Goal: Task Accomplishment & Management: Manage account settings

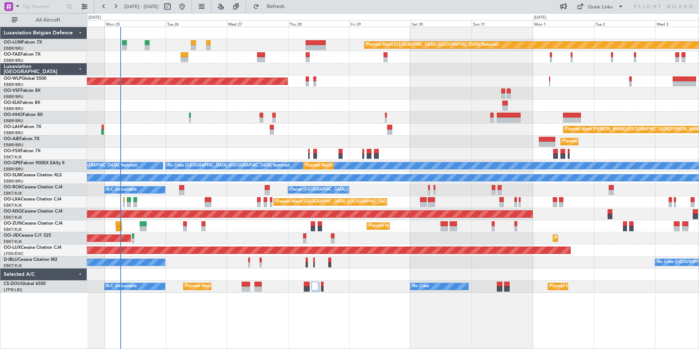
click at [150, 121] on div "Planned Maint [GEOGRAPHIC_DATA] ([GEOGRAPHIC_DATA] National) Owner [GEOGRAPHIC_…" at bounding box center [392, 159] width 611 height 265
click at [2, 137] on div "Planned Maint [GEOGRAPHIC_DATA] ([GEOGRAPHIC_DATA] National) Owner [GEOGRAPHIC_…" at bounding box center [349, 180] width 699 height 335
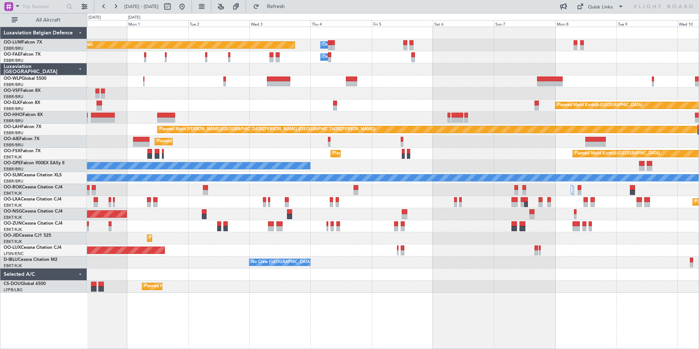
click at [491, 58] on div "Planned Maint Brussels (Brussels National) Owner Melsbroek Air Base Owner Melsb…" at bounding box center [392, 159] width 611 height 265
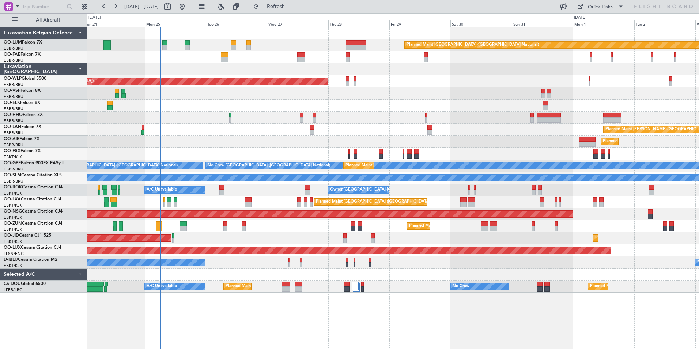
click at [561, 88] on div at bounding box center [392, 93] width 611 height 12
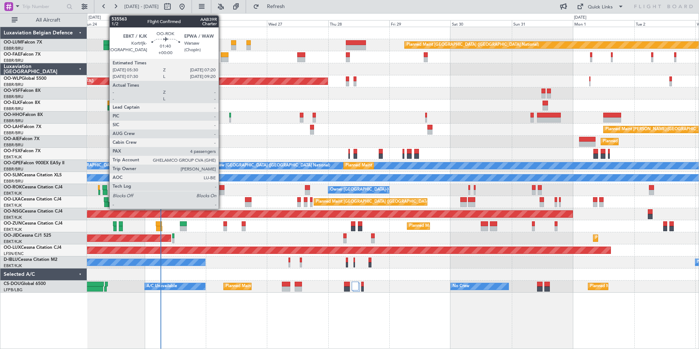
click at [222, 187] on div at bounding box center [221, 187] width 5 height 5
click at [221, 189] on div at bounding box center [221, 187] width 5 height 5
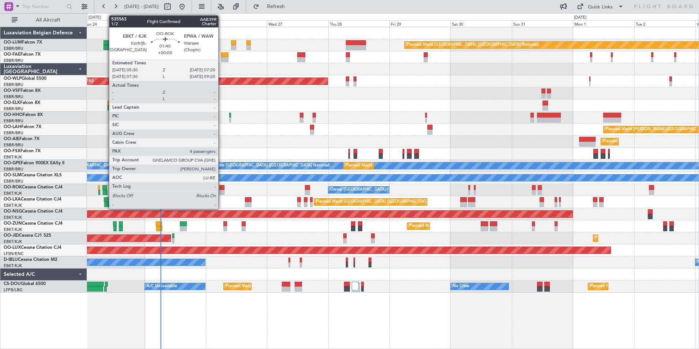
click at [221, 189] on div at bounding box center [221, 187] width 5 height 5
click at [223, 189] on div at bounding box center [221, 187] width 5 height 5
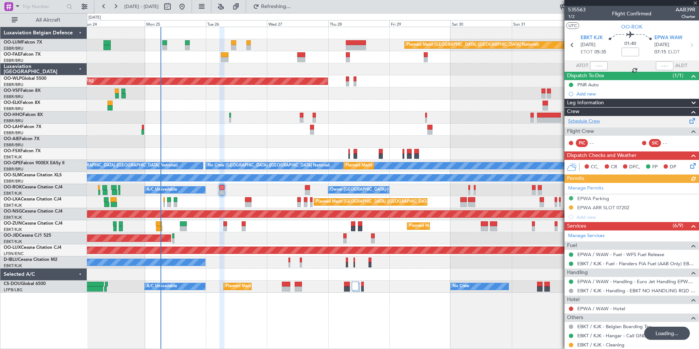
click at [585, 121] on link "Schedule Crew" at bounding box center [584, 121] width 32 height 7
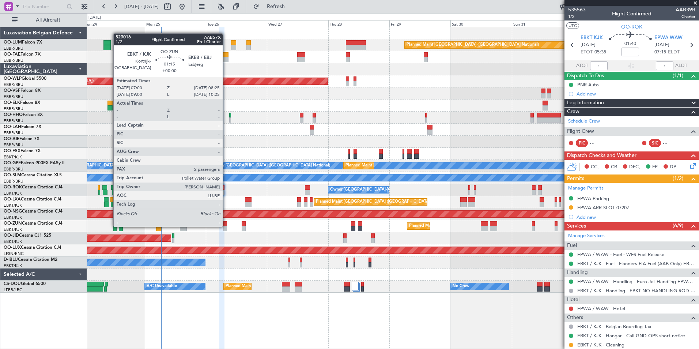
click at [226, 226] on div at bounding box center [225, 228] width 4 height 5
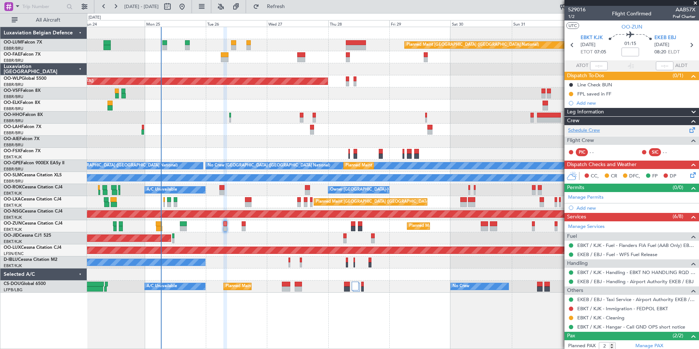
click at [593, 127] on link "Schedule Crew" at bounding box center [584, 130] width 32 height 7
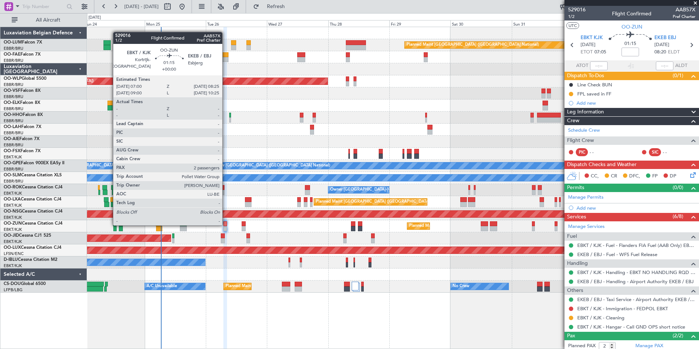
click at [225, 224] on div at bounding box center [225, 223] width 4 height 5
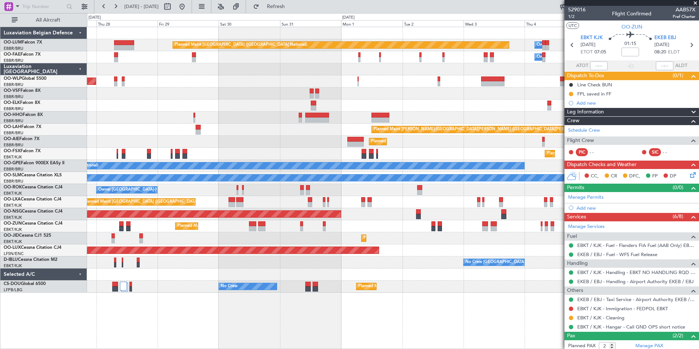
click at [268, 115] on div at bounding box center [392, 117] width 611 height 12
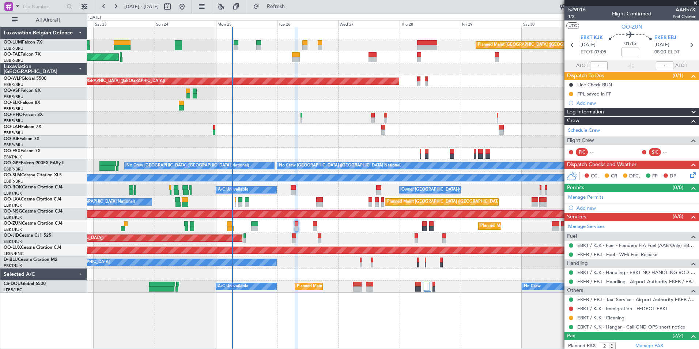
click at [538, 134] on div "Planned Maint Brussels (Brussels National) Owner Melsbroek Air Base Planned Mai…" at bounding box center [392, 159] width 611 height 265
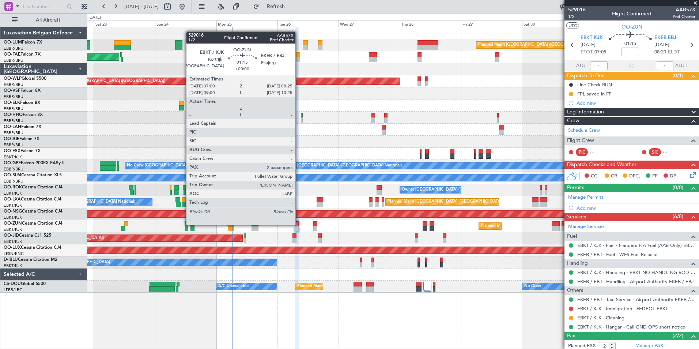
click at [299, 224] on div at bounding box center [297, 223] width 4 height 5
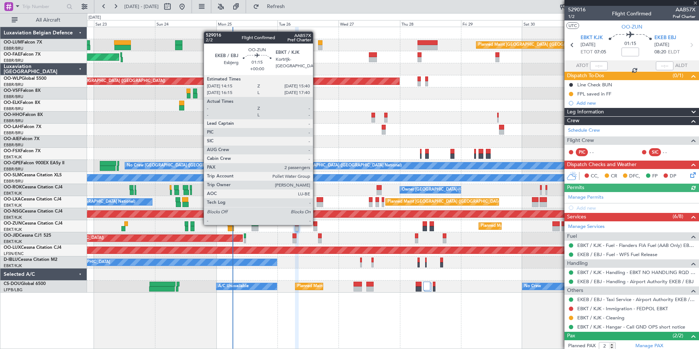
click at [316, 224] on div at bounding box center [315, 223] width 4 height 5
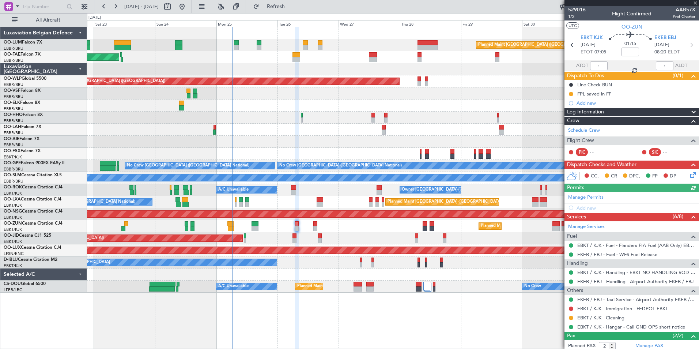
click div
click at [585, 129] on link "Schedule Crew" at bounding box center [584, 130] width 32 height 7
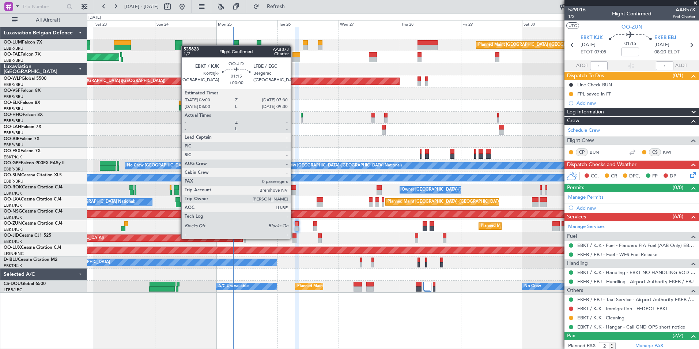
click at [294, 238] on div at bounding box center [294, 240] width 4 height 5
click at [295, 237] on div at bounding box center [294, 235] width 4 height 5
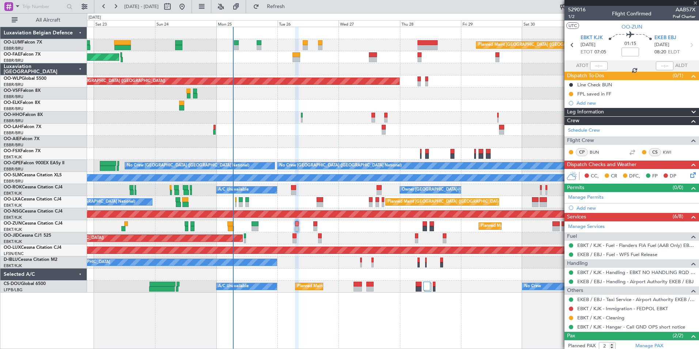
type input "0"
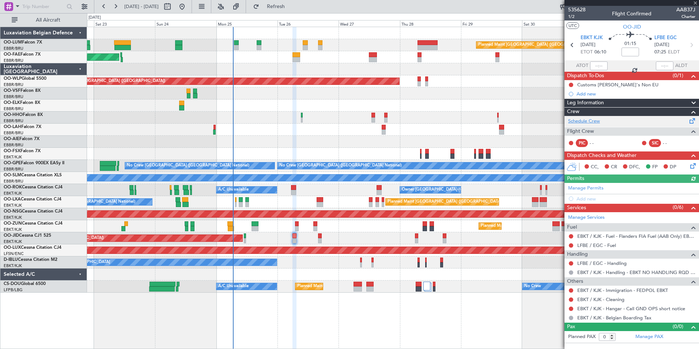
click at [583, 120] on link "Schedule Crew" at bounding box center [584, 121] width 32 height 7
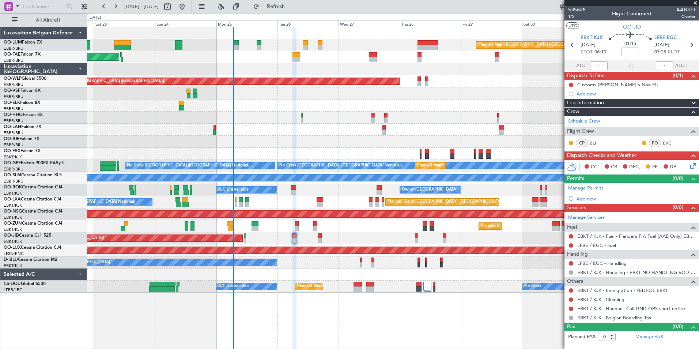
click at [696, 3] on span at bounding box center [694, 3] width 7 height 7
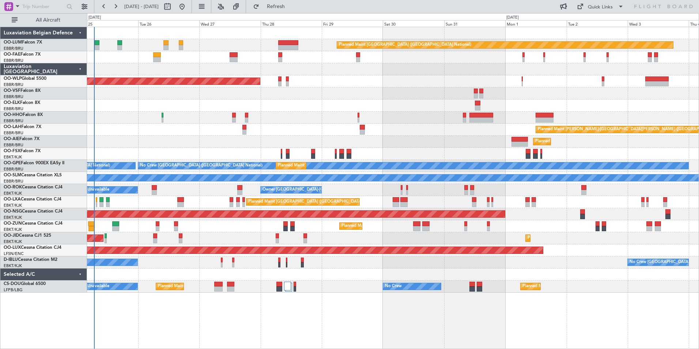
click at [190, 141] on div "Planned Maint [GEOGRAPHIC_DATA] ([GEOGRAPHIC_DATA])" at bounding box center [392, 142] width 611 height 12
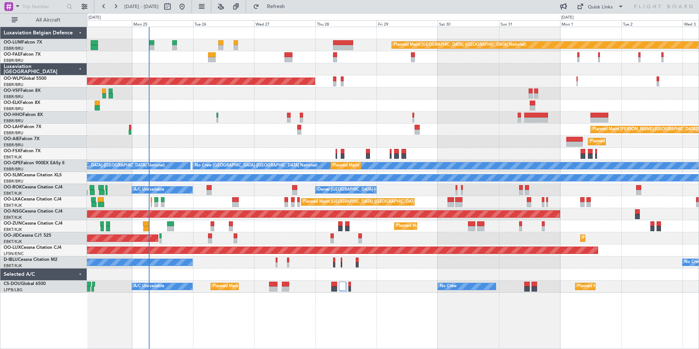
click at [276, 129] on div "Planned Maint [PERSON_NAME]-[GEOGRAPHIC_DATA][PERSON_NAME] ([GEOGRAPHIC_DATA][P…" at bounding box center [392, 130] width 611 height 12
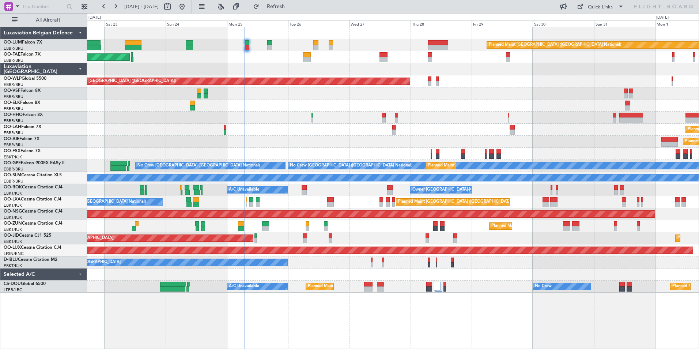
click at [314, 262] on div "No Crew Kortrijk-Wevelgem No Crew Brussels (Brussels National)" at bounding box center [392, 262] width 611 height 12
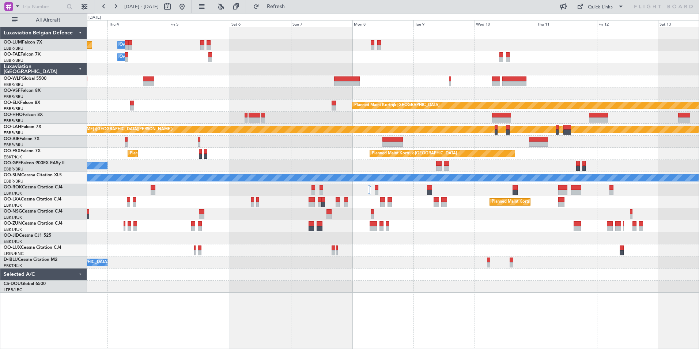
click at [0, 26] on html "22 Aug 2025 - 01 Sep 2025 Refresh Quick Links All Aircraft Planned Maint Brusse…" at bounding box center [349, 174] width 699 height 349
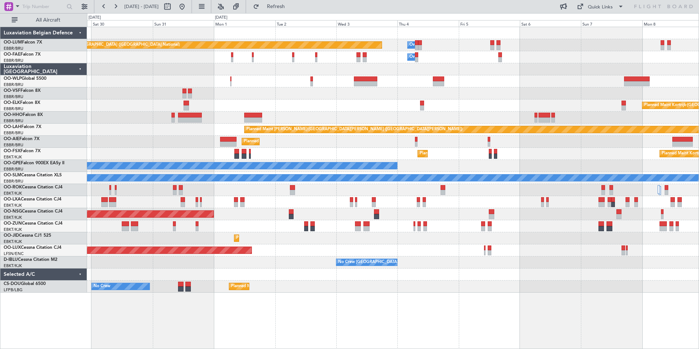
click at [698, 38] on html "08 Sep 2025 - 18 Sep 2025 Refresh Quick Links All Aircraft Owner Melsbroek Air …" at bounding box center [349, 174] width 699 height 349
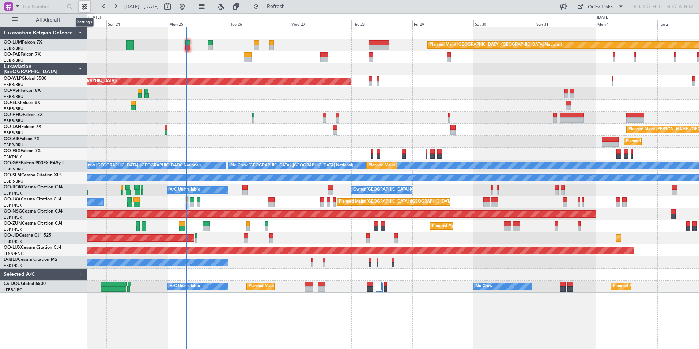
click at [85, 3] on button at bounding box center [85, 7] width 12 height 12
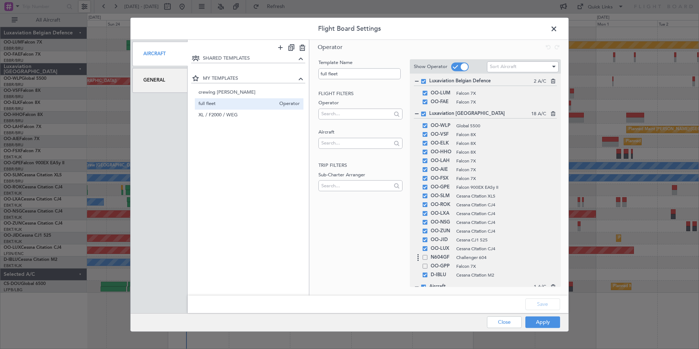
scroll to position [20, 0]
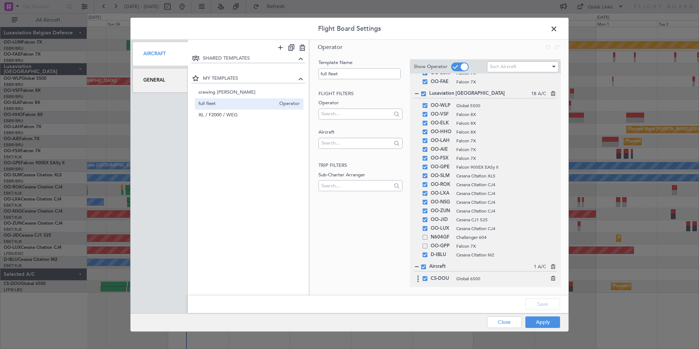
click at [425, 280] on span at bounding box center [424, 278] width 5 height 5
click at [428, 276] on input "checkbox" at bounding box center [428, 276] width 0 height 0
click at [424, 176] on span at bounding box center [424, 175] width 5 height 5
click at [428, 173] on input "checkbox" at bounding box center [428, 173] width 0 height 0
click at [541, 305] on button "Save" at bounding box center [542, 304] width 35 height 12
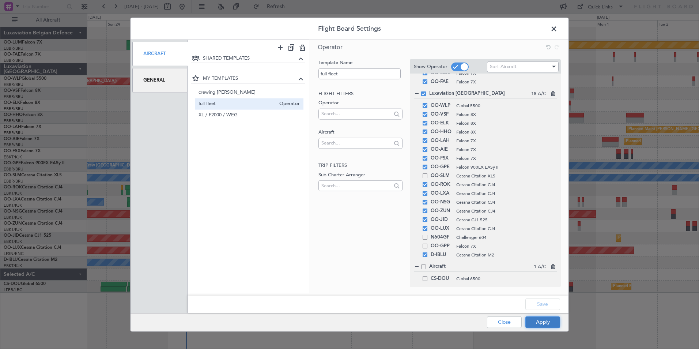
click at [541, 320] on button "Apply" at bounding box center [542, 322] width 35 height 12
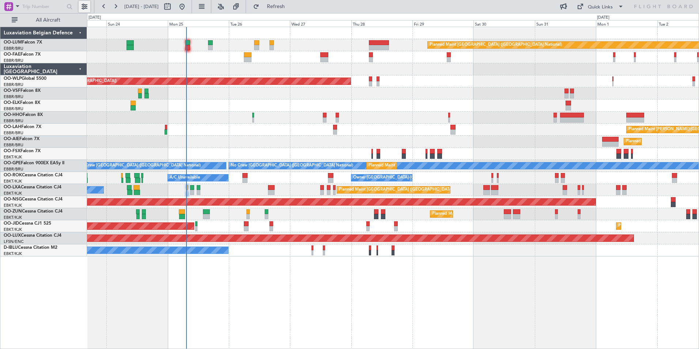
click at [83, 4] on button at bounding box center [85, 7] width 12 height 12
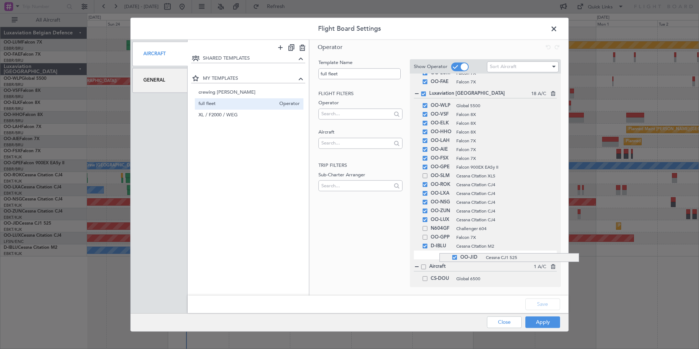
drag, startPoint x: 439, startPoint y: 222, endPoint x: 438, endPoint y: 253, distance: 30.7
drag, startPoint x: 440, startPoint y: 247, endPoint x: 440, endPoint y: 258, distance: 11.3
click at [536, 302] on button "Save" at bounding box center [542, 304] width 35 height 12
click at [539, 323] on button "Apply" at bounding box center [542, 322] width 35 height 12
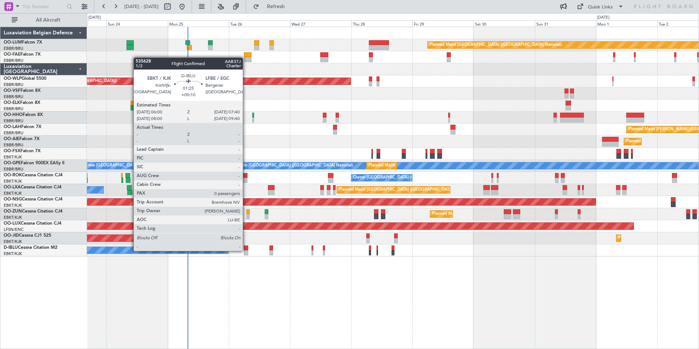
click at [246, 250] on div at bounding box center [246, 252] width 4 height 5
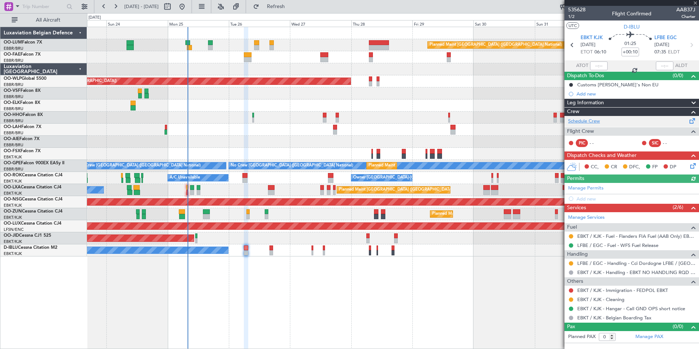
click at [586, 119] on link "Schedule Crew" at bounding box center [584, 121] width 32 height 7
click at [591, 122] on link "Schedule Crew" at bounding box center [584, 121] width 32 height 7
click at [696, 4] on span at bounding box center [694, 3] width 7 height 7
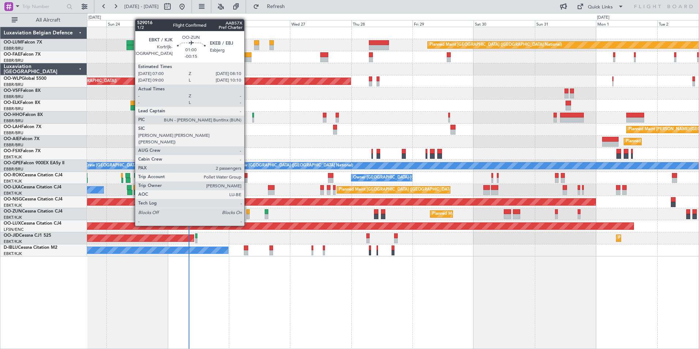
click at [247, 212] on div at bounding box center [247, 211] width 3 height 5
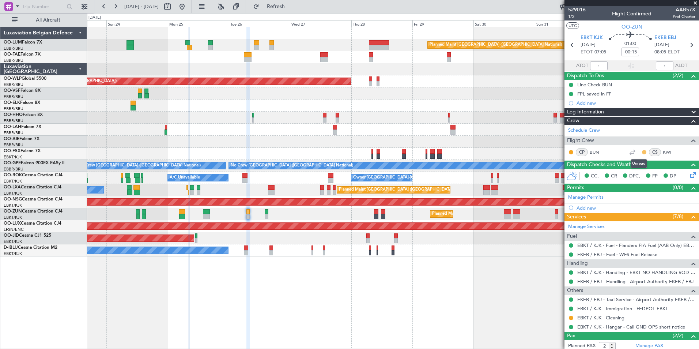
click at [642, 151] on button at bounding box center [644, 152] width 4 height 4
click at [636, 172] on span "Acknowledged" at bounding box center [640, 173] width 32 height 7
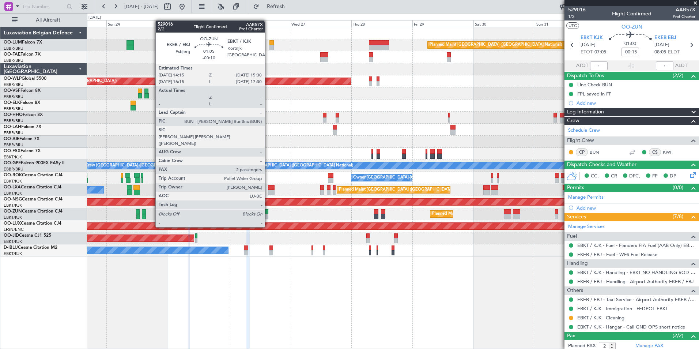
click at [268, 213] on div at bounding box center [266, 211] width 3 height 5
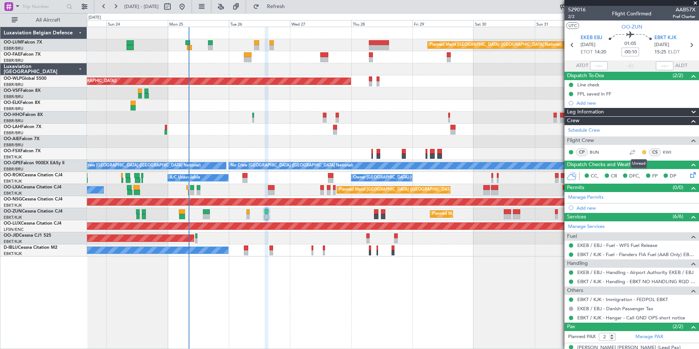
click at [642, 152] on button at bounding box center [644, 152] width 4 height 4
click at [634, 173] on span "Acknowledged" at bounding box center [640, 173] width 32 height 7
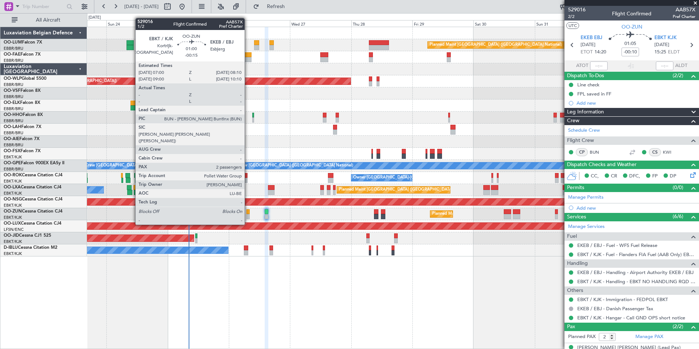
click at [248, 210] on div at bounding box center [247, 211] width 3 height 5
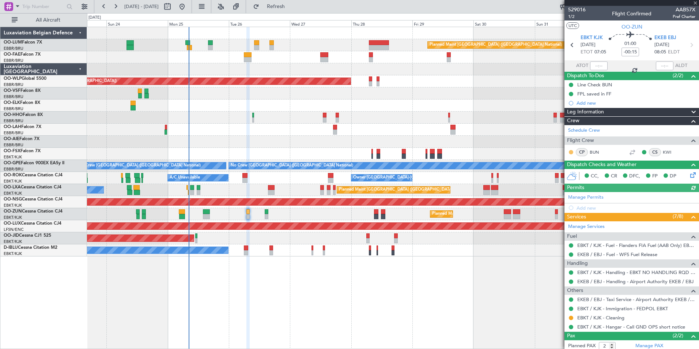
click at [570, 151] on button at bounding box center [571, 152] width 4 height 4
click at [563, 174] on span "Acknowledged" at bounding box center [573, 173] width 32 height 7
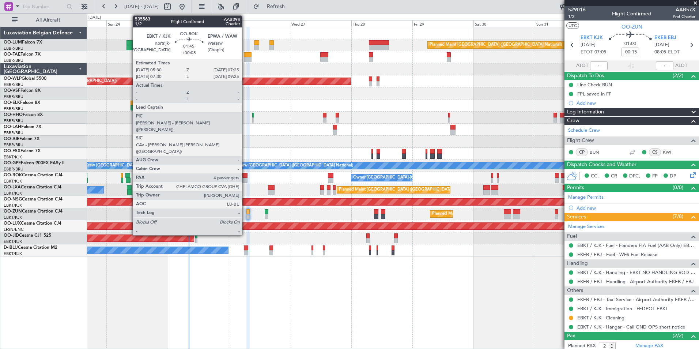
click at [245, 175] on div at bounding box center [244, 175] width 5 height 5
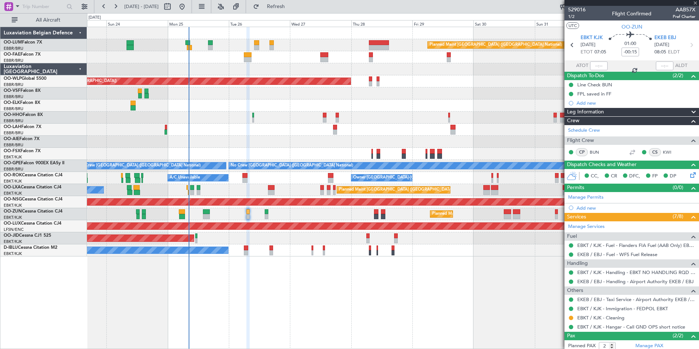
type input "+00:05"
type input "4"
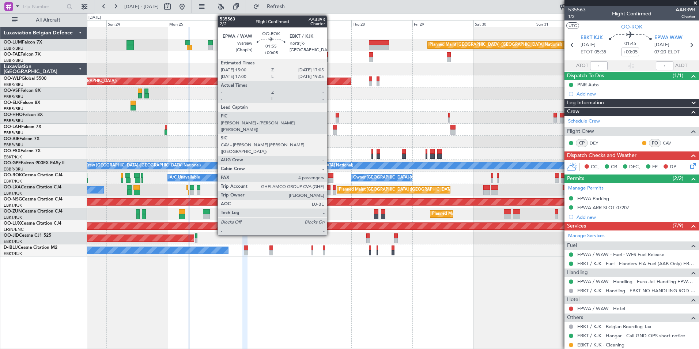
click at [330, 176] on div at bounding box center [330, 175] width 5 height 5
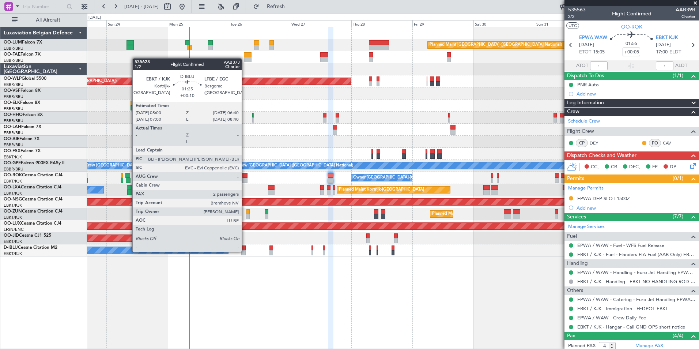
click at [245, 251] on div at bounding box center [243, 252] width 4 height 5
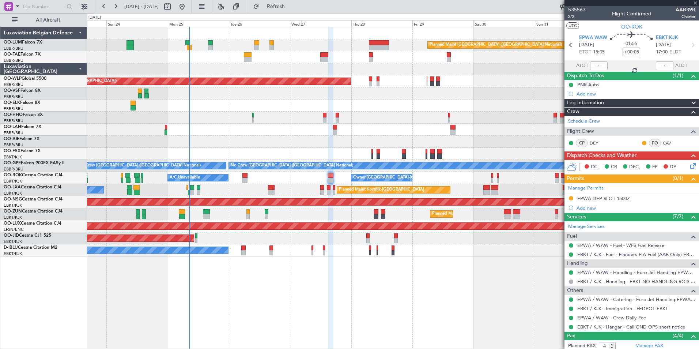
type input "+00:10"
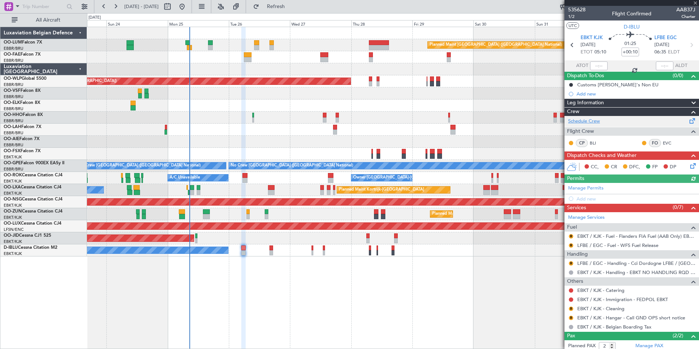
click at [591, 119] on link "Schedule Crew" at bounding box center [584, 121] width 32 height 7
click at [696, 2] on span at bounding box center [694, 3] width 7 height 7
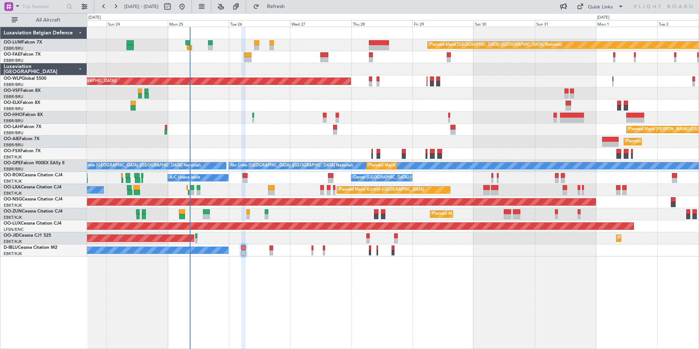
type input "0"
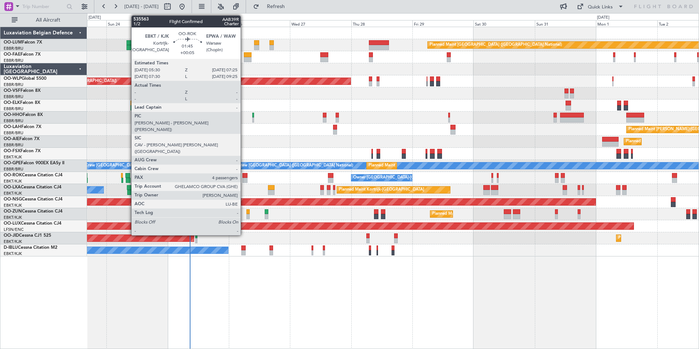
click at [244, 176] on div at bounding box center [244, 175] width 5 height 5
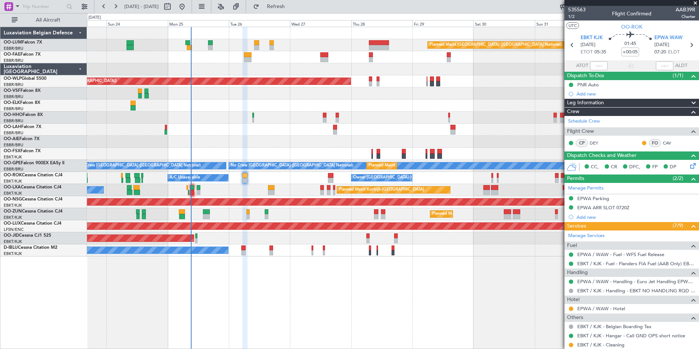
click at [694, 3] on span at bounding box center [694, 3] width 7 height 7
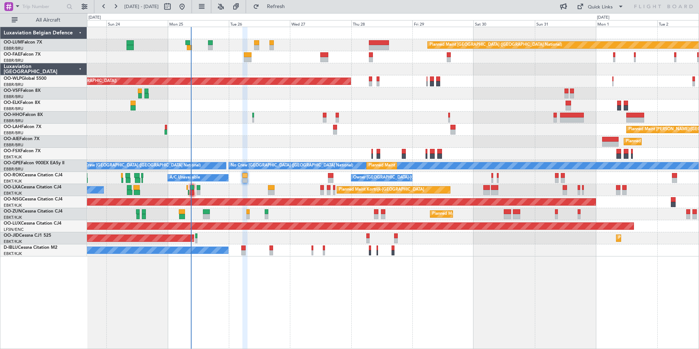
type input "0"
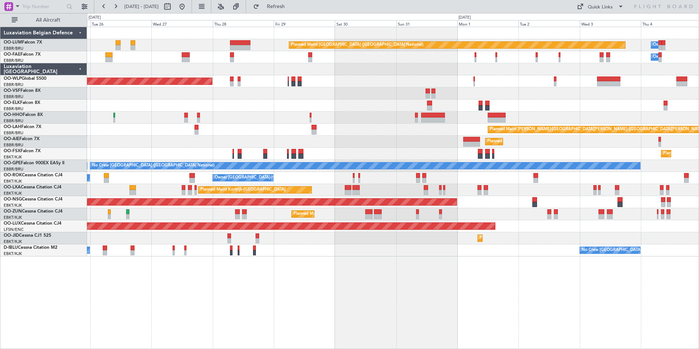
click at [122, 124] on div "Planned Maint [GEOGRAPHIC_DATA] ([GEOGRAPHIC_DATA] National) Owner [GEOGRAPHIC_…" at bounding box center [392, 141] width 611 height 229
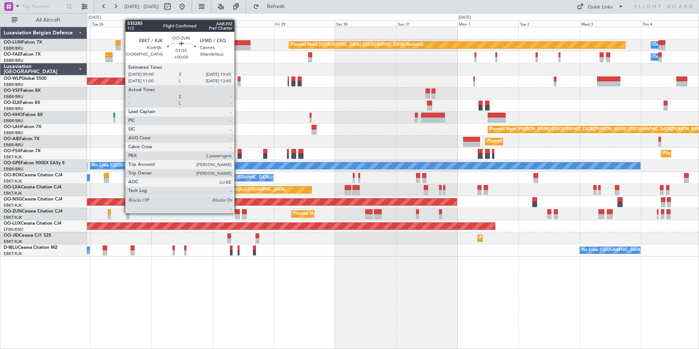
click at [238, 212] on div at bounding box center [237, 211] width 5 height 5
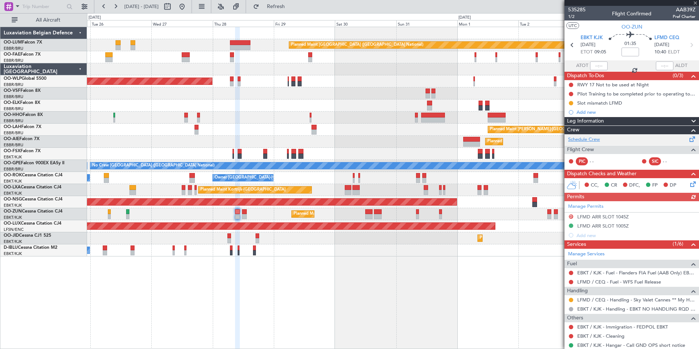
click at [585, 137] on link "Schedule Crew" at bounding box center [584, 139] width 32 height 7
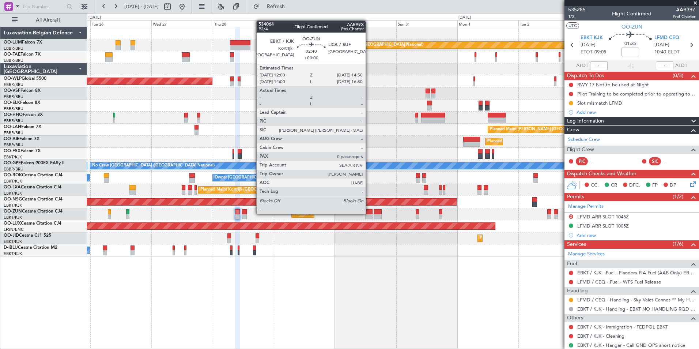
click at [369, 213] on div at bounding box center [368, 211] width 7 height 5
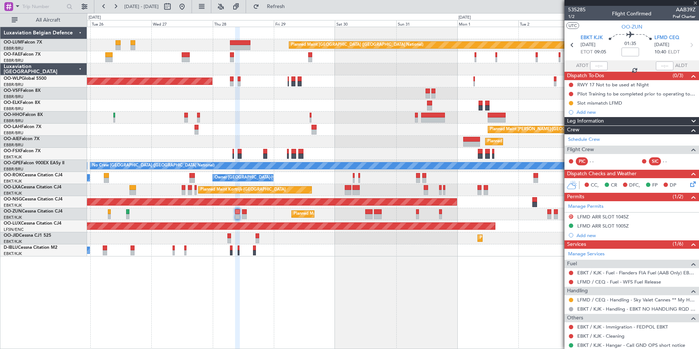
type input "0"
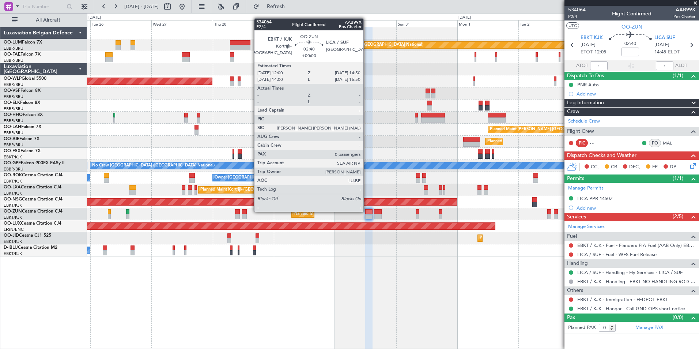
click at [367, 211] on div at bounding box center [368, 211] width 7 height 5
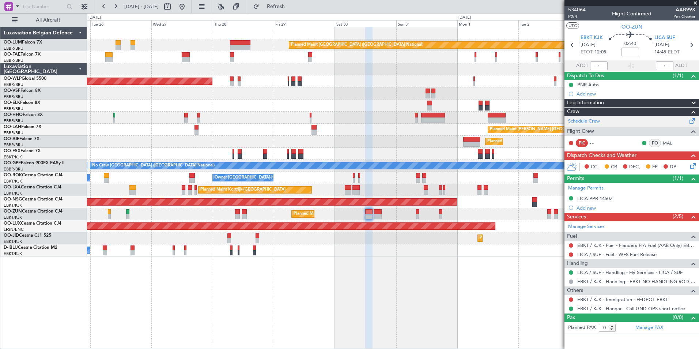
click at [581, 119] on link "Schedule Crew" at bounding box center [584, 121] width 32 height 7
click at [696, 3] on span at bounding box center [694, 3] width 7 height 7
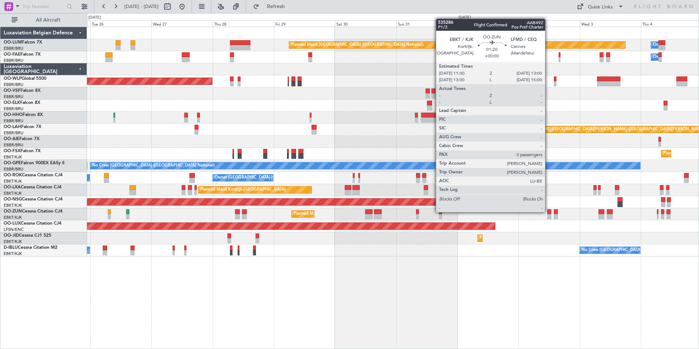
click at [548, 211] on div at bounding box center [549, 211] width 4 height 5
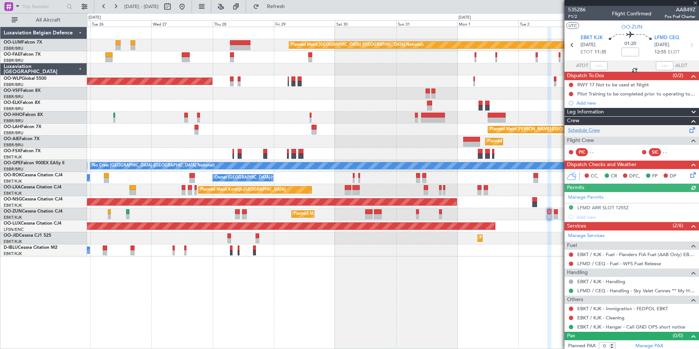
click at [582, 130] on link "Schedule Crew" at bounding box center [584, 130] width 32 height 7
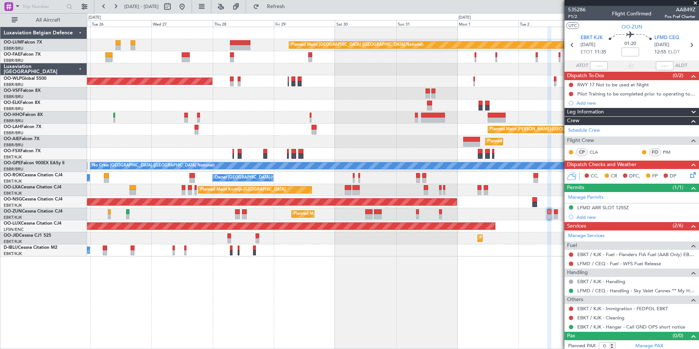
click at [697, 1] on span at bounding box center [694, 3] width 7 height 7
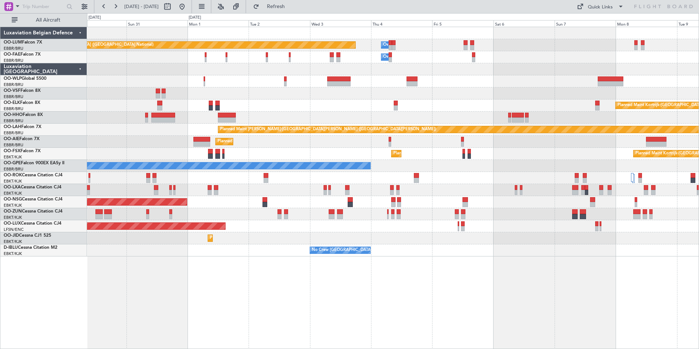
click at [288, 257] on div "Planned Maint Brussels (Brussels National) Owner Melsbroek Air Base Owner Melsb…" at bounding box center [393, 188] width 612 height 322
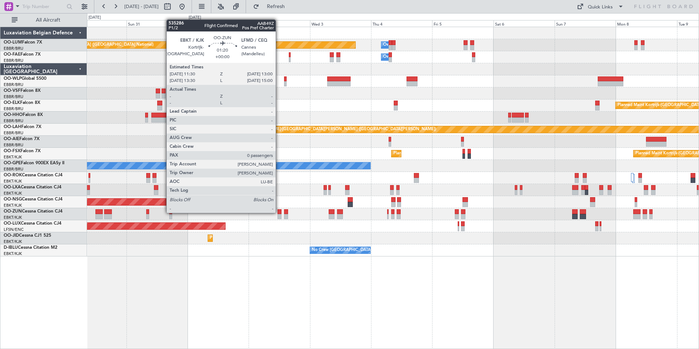
click at [279, 212] on div at bounding box center [279, 211] width 4 height 5
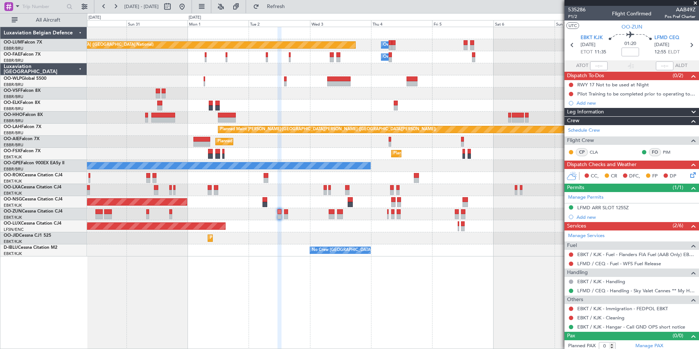
click at [696, 3] on span at bounding box center [694, 3] width 7 height 7
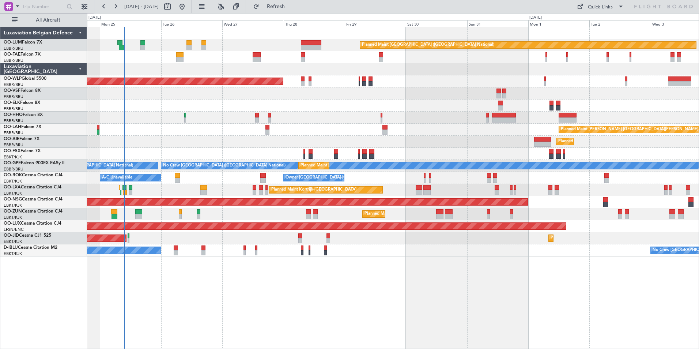
click at [550, 79] on div "Planned Maint [GEOGRAPHIC_DATA] ([GEOGRAPHIC_DATA])" at bounding box center [392, 81] width 611 height 12
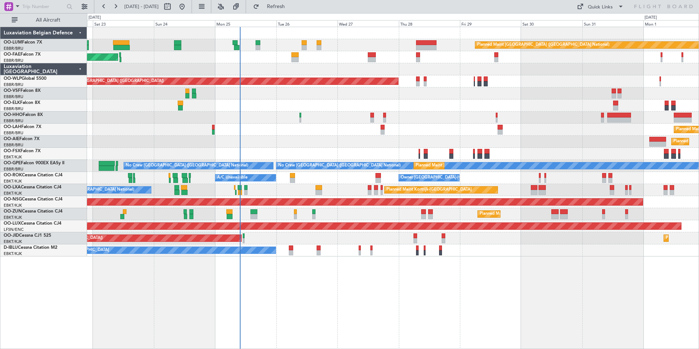
click at [313, 124] on div "Planned Maint [PERSON_NAME]-[GEOGRAPHIC_DATA][PERSON_NAME] ([GEOGRAPHIC_DATA][P…" at bounding box center [392, 130] width 611 height 12
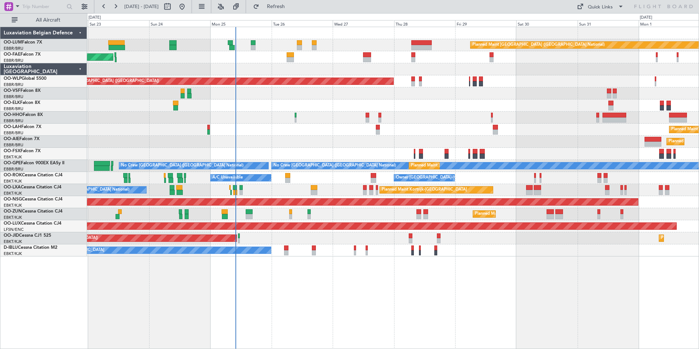
click at [0, 58] on html "22 Aug 2025 - 01 Sep 2025 Refresh Quick Links All Aircraft Planned Maint Brusse…" at bounding box center [349, 174] width 699 height 349
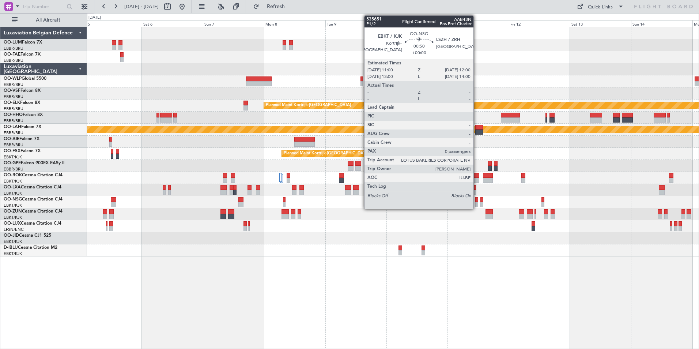
click at [477, 199] on div at bounding box center [476, 199] width 3 height 5
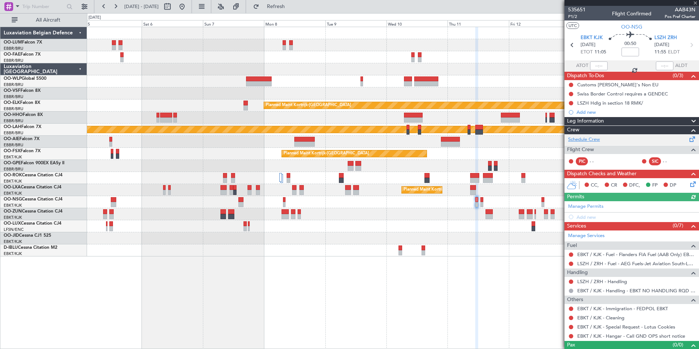
click at [590, 139] on link "Schedule Crew" at bounding box center [584, 139] width 32 height 7
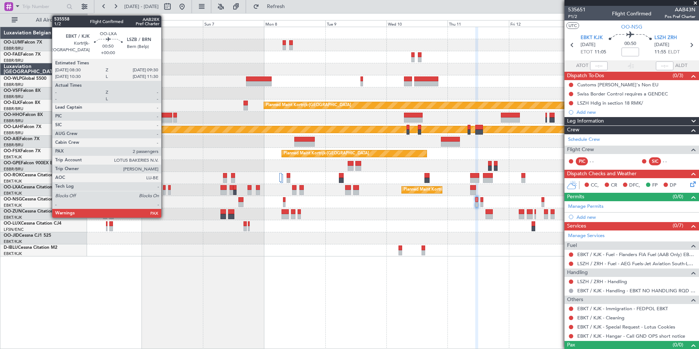
click at [164, 187] on div at bounding box center [164, 187] width 3 height 5
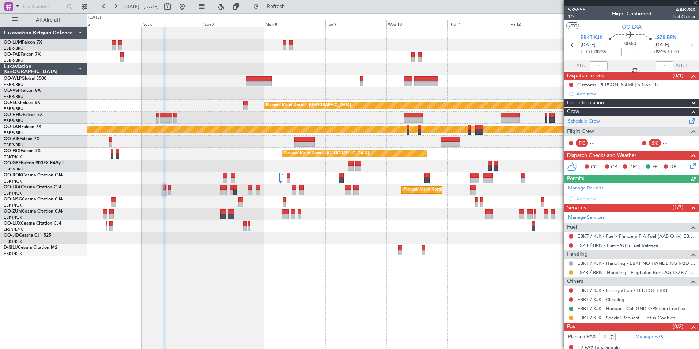
click at [588, 120] on link "Schedule Crew" at bounding box center [584, 121] width 32 height 7
click at [692, 3] on span at bounding box center [694, 3] width 7 height 7
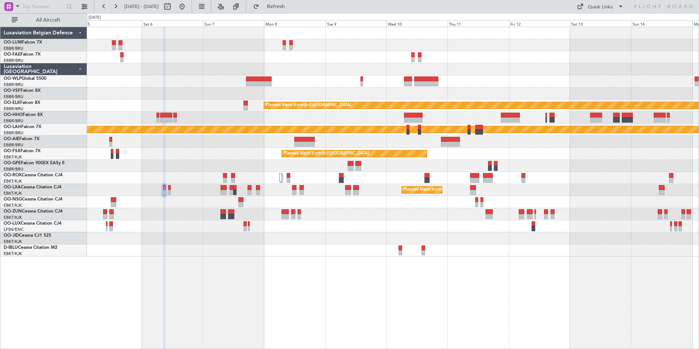
type input "0"
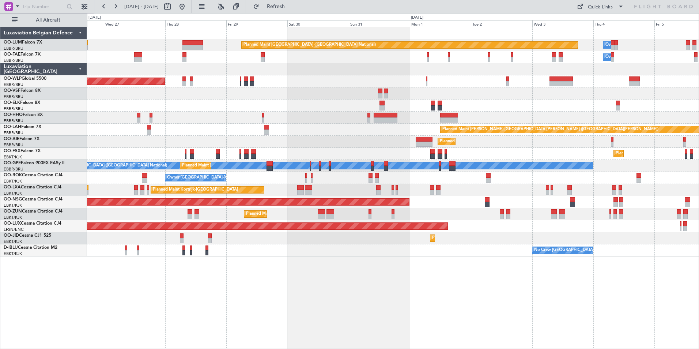
click at [698, 95] on html "05 Sep 2025 - 15 Sep 2025 Refresh Quick Links All Aircraft Owner Melsbroek Air …" at bounding box center [349, 174] width 699 height 349
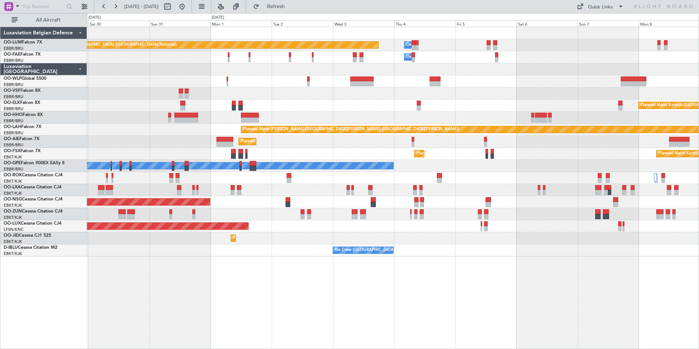
click at [405, 115] on div at bounding box center [392, 117] width 611 height 12
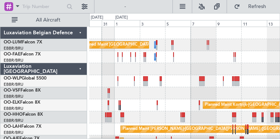
scroll to position [88, 0]
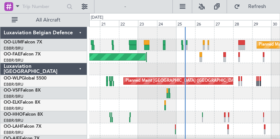
click at [126, 72] on div at bounding box center [184, 69] width 190 height 12
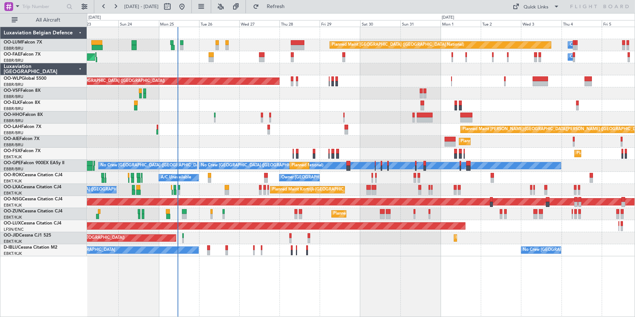
click at [279, 115] on div at bounding box center [361, 117] width 548 height 12
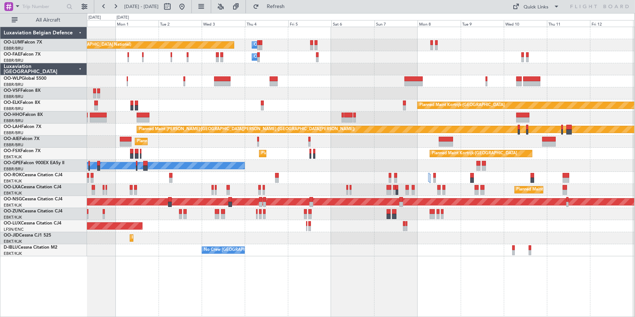
click at [100, 139] on div "Planned Maint [GEOGRAPHIC_DATA] ([GEOGRAPHIC_DATA] National) Owner [GEOGRAPHIC_…" at bounding box center [360, 141] width 547 height 229
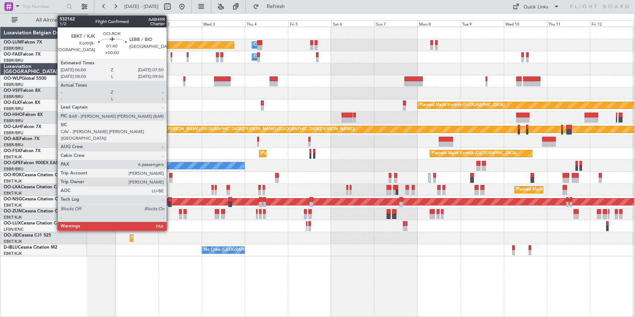
click at [170, 139] on div at bounding box center [171, 175] width 4 height 5
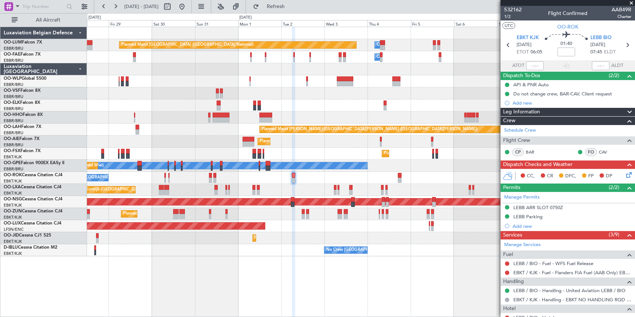
click at [279, 110] on div "Planned Maint Kortrijk-[GEOGRAPHIC_DATA]" at bounding box center [360, 105] width 547 height 12
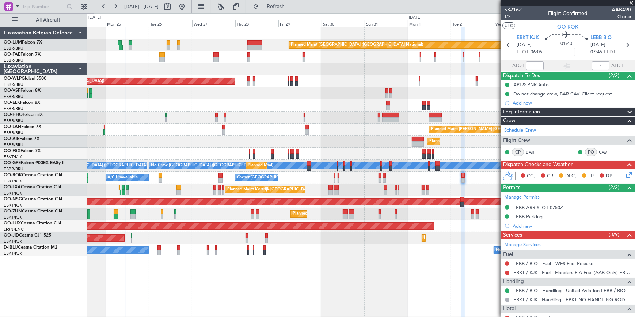
click at [279, 134] on div "Planned Maint Brussels (Brussels National) Owner Melsbroek Air Base Owner Melsb…" at bounding box center [360, 141] width 547 height 229
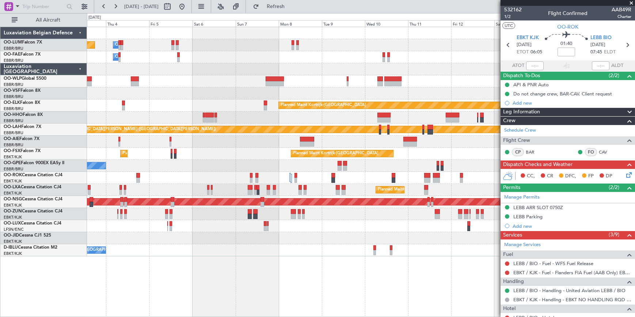
click at [0, 124] on html "24 Aug 2025 - 06 Sep 2025 Refresh Quick Links All Aircraft Planned Maint Brusse…" at bounding box center [317, 158] width 635 height 317
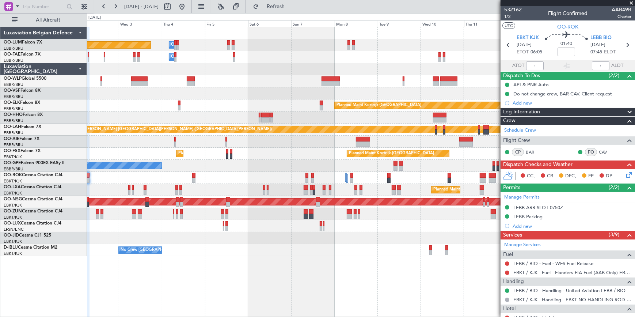
click at [210, 110] on div "Planned Maint Kortrijk-[GEOGRAPHIC_DATA]" at bounding box center [360, 105] width 547 height 12
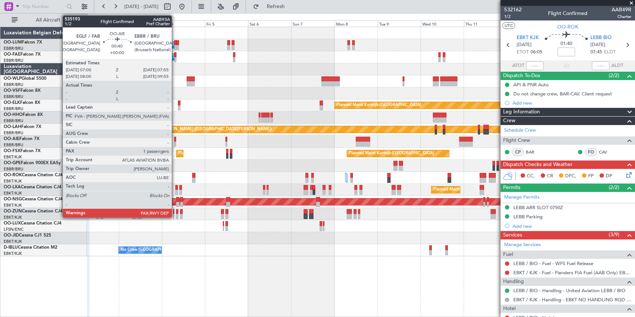
click at [175, 139] on div at bounding box center [175, 139] width 2 height 5
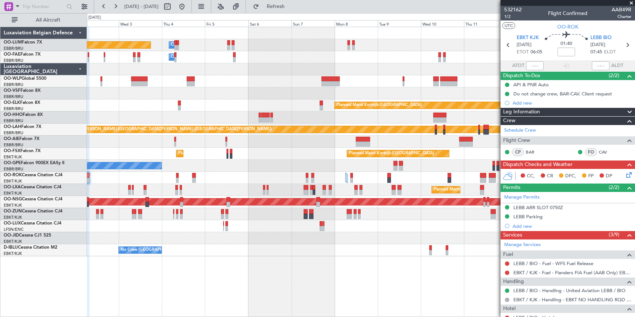
click at [279, 1] on span at bounding box center [631, 3] width 7 height 7
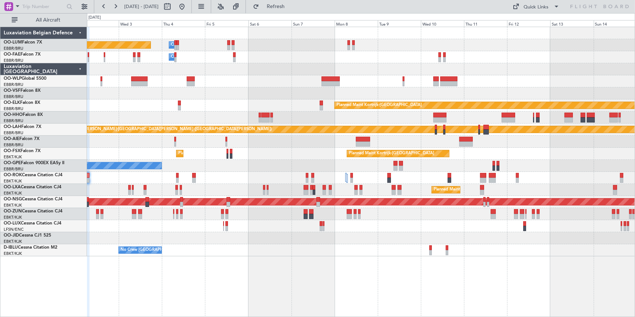
type input "0"
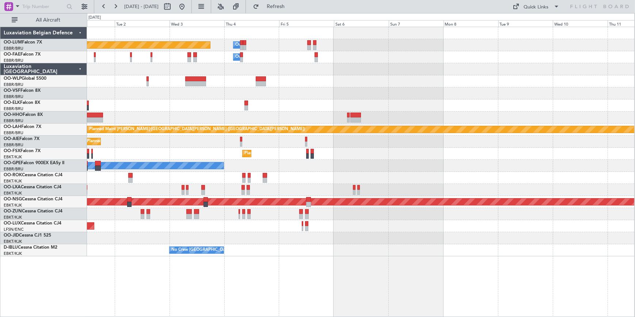
click at [0, 136] on html "[DATE] - [DATE] Refresh Quick Links All Aircraft Planned Maint [GEOGRAPHIC_DATA…" at bounding box center [317, 158] width 635 height 317
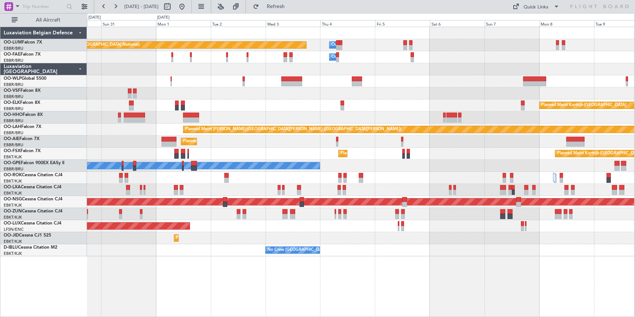
click at [227, 186] on div "Planned Maint Kortrijk-[GEOGRAPHIC_DATA] Planned Maint [GEOGRAPHIC_DATA]-[GEOGR…" at bounding box center [360, 190] width 547 height 12
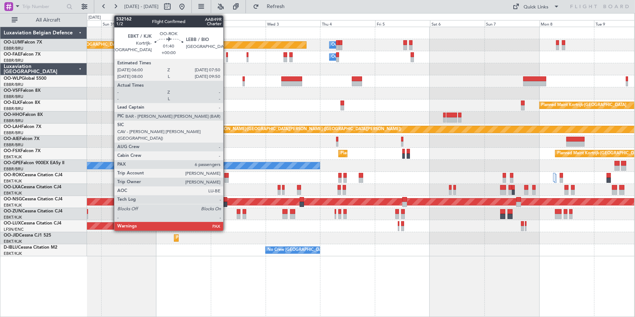
click at [227, 175] on div at bounding box center [226, 175] width 4 height 5
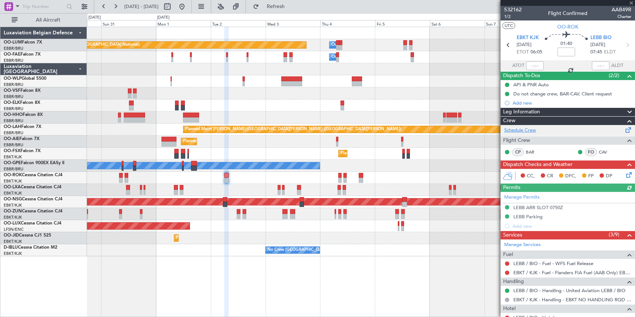
click at [527, 128] on link "Schedule Crew" at bounding box center [520, 130] width 32 height 7
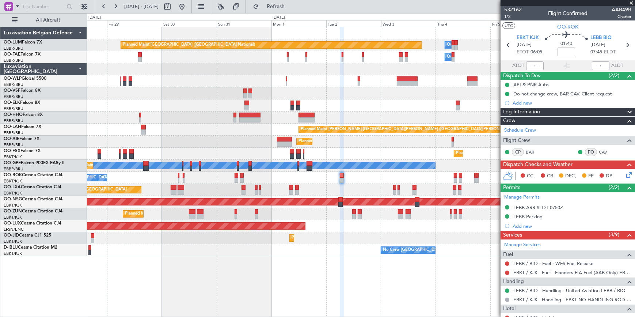
click at [365, 107] on div "Planned Maint Kortrijk-[GEOGRAPHIC_DATA]" at bounding box center [360, 105] width 547 height 12
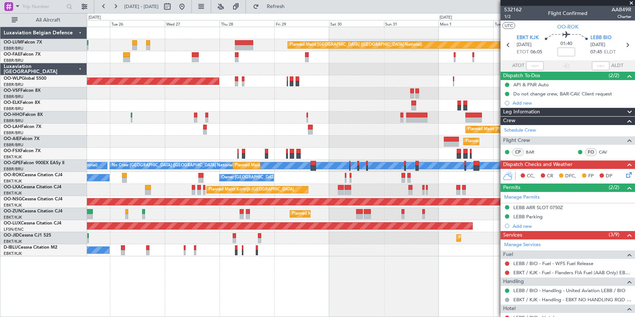
click at [347, 96] on div at bounding box center [361, 93] width 548 height 12
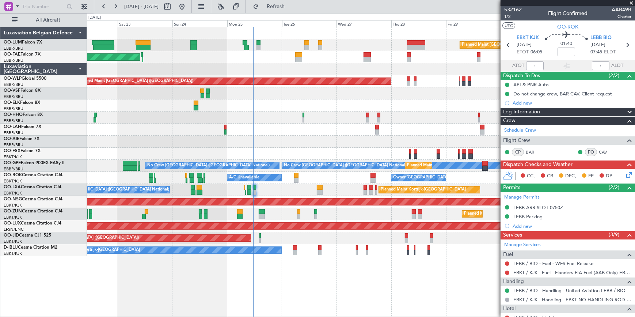
click at [408, 117] on div "Planned Maint [GEOGRAPHIC_DATA] ([GEOGRAPHIC_DATA] National) Planned Maint [GEO…" at bounding box center [360, 141] width 547 height 229
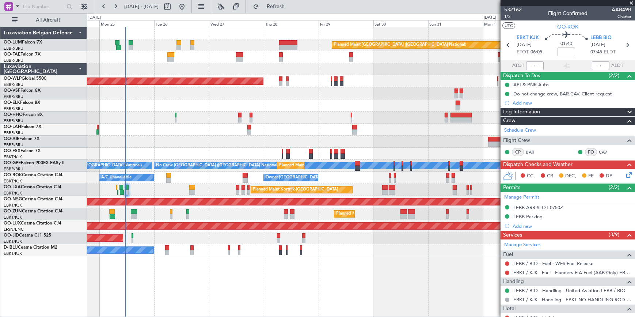
click at [320, 99] on div at bounding box center [361, 93] width 548 height 12
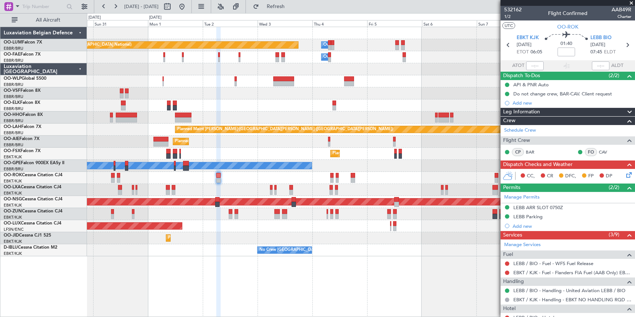
click at [66, 122] on div "Planned Maint [GEOGRAPHIC_DATA] ([GEOGRAPHIC_DATA] National) Owner [GEOGRAPHIC_…" at bounding box center [317, 165] width 635 height 304
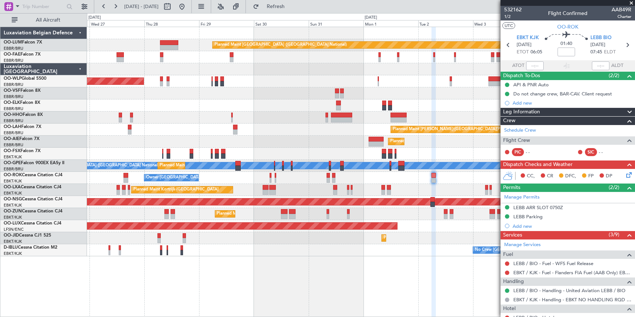
click at [478, 151] on div "Planned Maint [GEOGRAPHIC_DATA] ([GEOGRAPHIC_DATA] National) Owner [GEOGRAPHIC_…" at bounding box center [361, 141] width 548 height 229
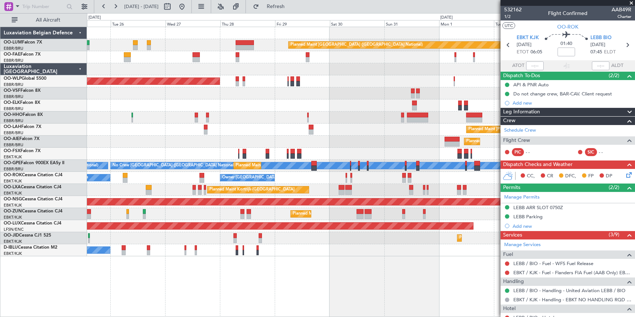
click at [217, 107] on div at bounding box center [360, 105] width 547 height 12
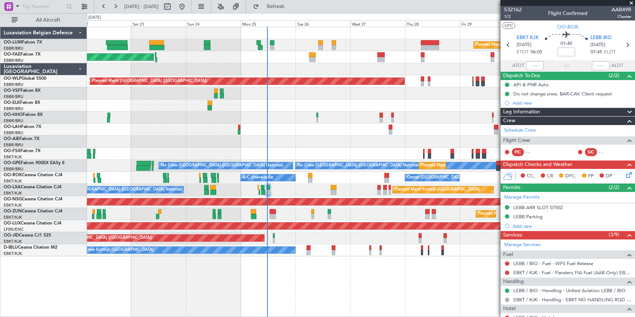
click at [335, 105] on div "Planned Maint [GEOGRAPHIC_DATA] ([GEOGRAPHIC_DATA] National) Planned Maint [GEO…" at bounding box center [361, 141] width 548 height 229
click at [631, 2] on span at bounding box center [631, 3] width 7 height 7
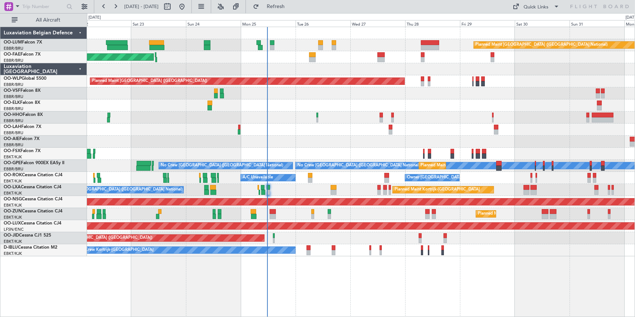
type input "0"
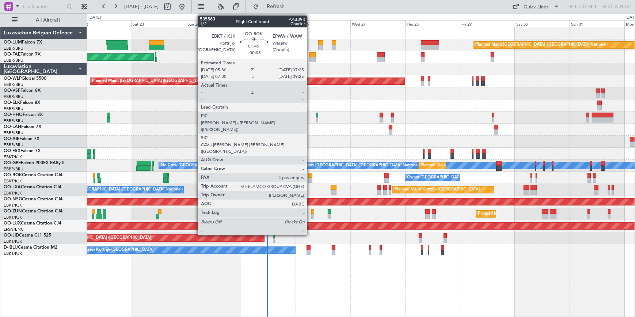
click at [310, 176] on div at bounding box center [310, 175] width 4 height 5
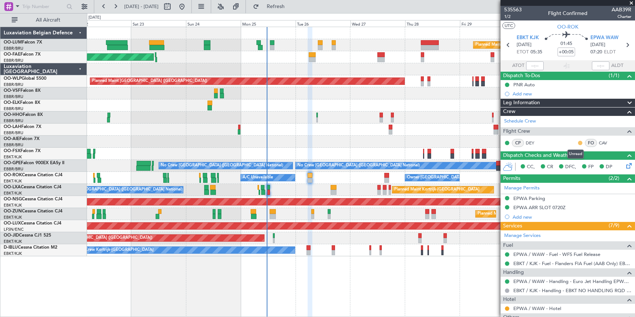
click at [578, 142] on button at bounding box center [580, 143] width 4 height 4
click at [567, 163] on span "Acknowledged" at bounding box center [577, 163] width 32 height 7
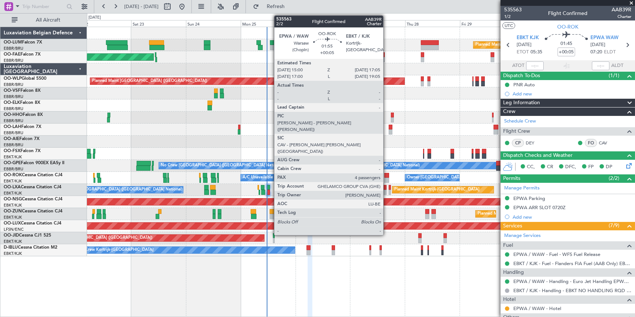
click at [387, 174] on div at bounding box center [386, 175] width 5 height 5
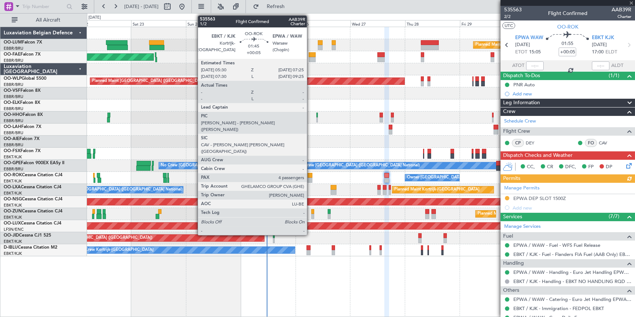
click at [310, 175] on div at bounding box center [310, 175] width 4 height 5
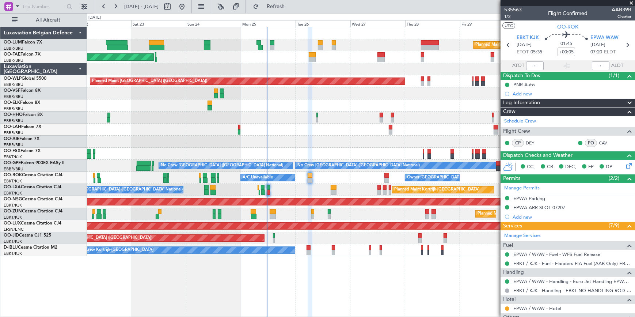
click at [314, 175] on div "Owner [GEOGRAPHIC_DATA]-[GEOGRAPHIC_DATA] A/C Unavailable" at bounding box center [360, 178] width 547 height 12
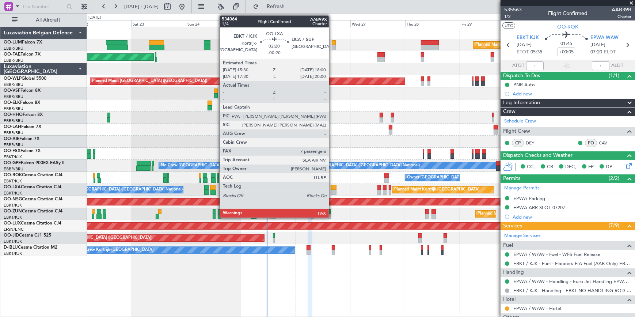
click at [332, 187] on div at bounding box center [334, 187] width 6 height 5
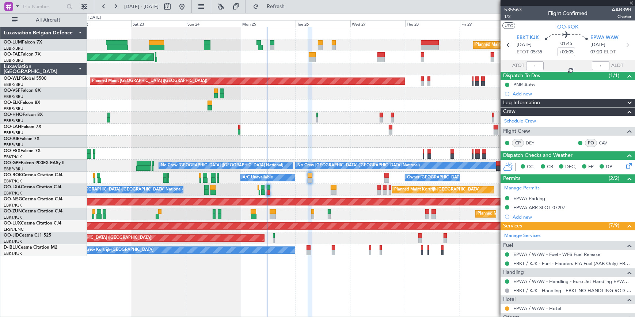
type input "-00:20"
type input "7"
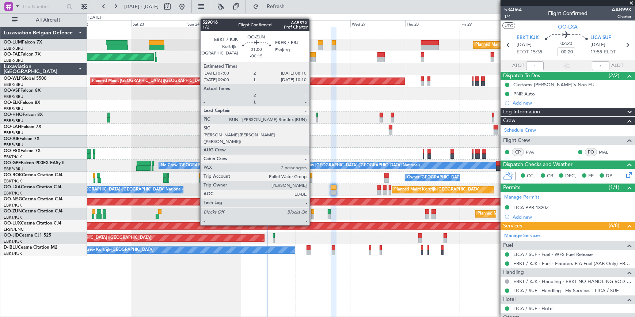
click at [313, 211] on div at bounding box center [312, 211] width 3 height 5
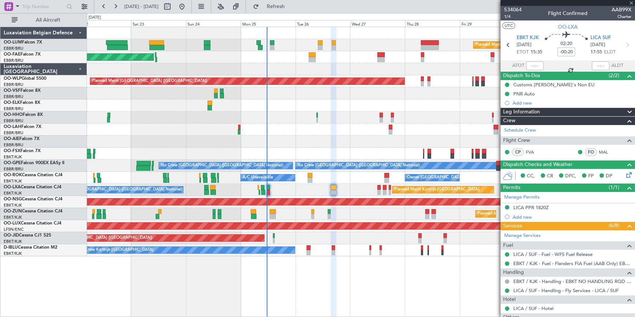
type input "-00:15"
type input "2"
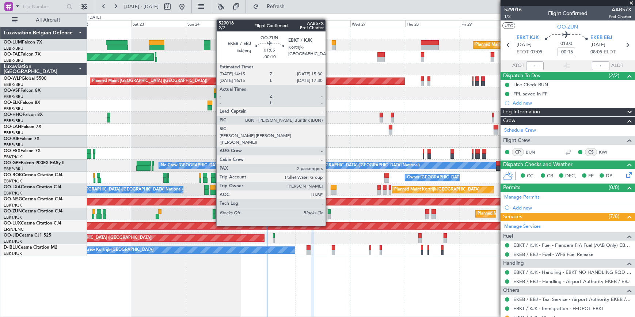
click at [329, 212] on div at bounding box center [329, 211] width 3 height 5
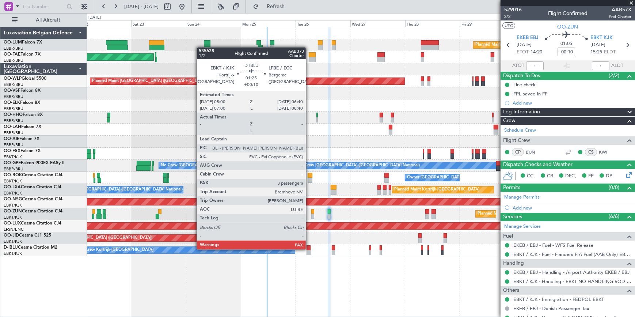
click at [309, 248] on div at bounding box center [309, 247] width 4 height 5
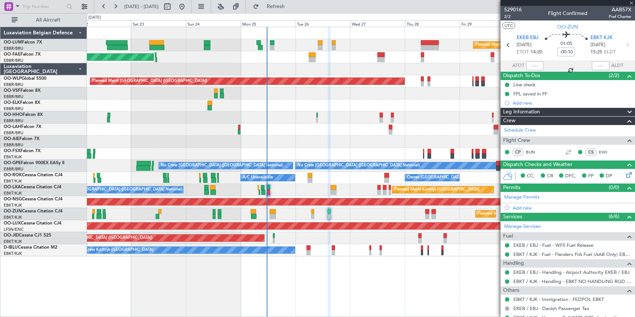
type input "+00:10"
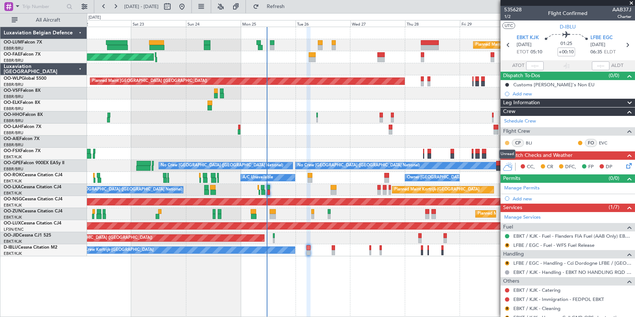
click at [508, 143] on button at bounding box center [507, 143] width 4 height 4
click at [506, 162] on span "Acknowledged" at bounding box center [509, 163] width 32 height 7
click at [578, 143] on button at bounding box center [580, 143] width 4 height 4
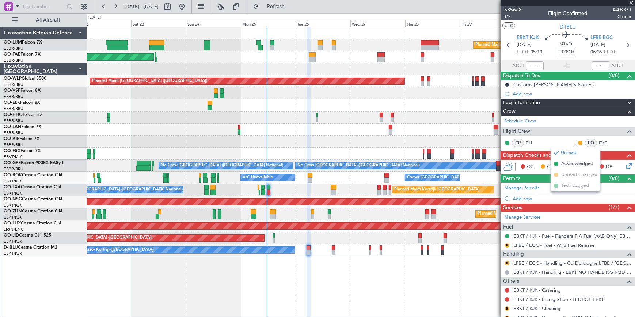
click at [568, 164] on span "Acknowledged" at bounding box center [577, 163] width 32 height 7
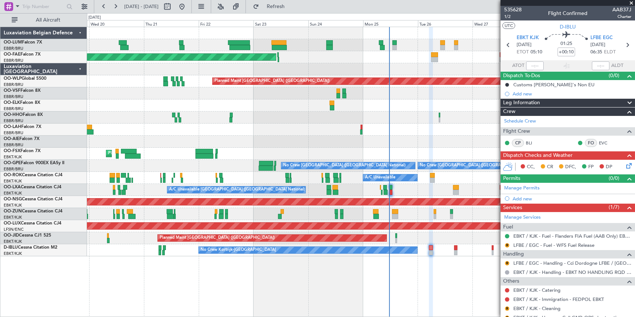
click at [318, 121] on div "AOG Maint Geneva (Cointrin)" at bounding box center [360, 117] width 547 height 12
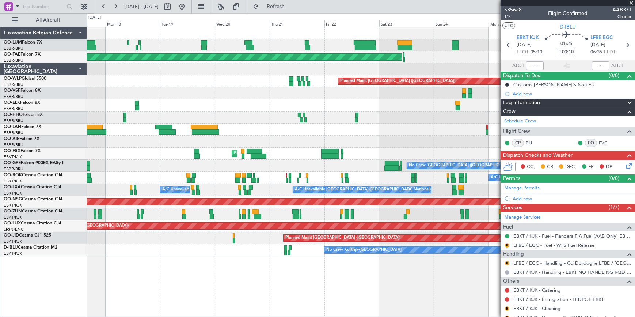
click at [296, 259] on div "Planned Maint Brussels (Brussels National) Planned Maint Brussels (Brussels Nat…" at bounding box center [361, 172] width 548 height 290
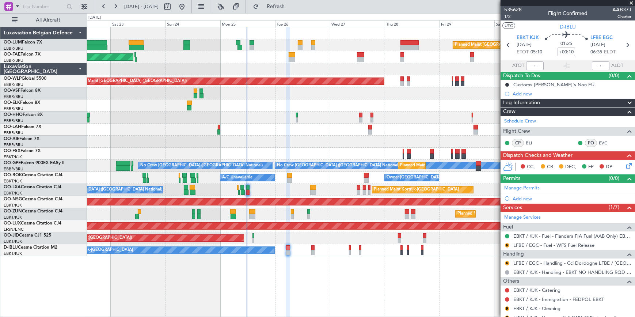
click at [157, 125] on div "Planned Maint Brussels (Brussels National) Planned Maint Kortrijk-Wevelgem Plan…" at bounding box center [361, 141] width 548 height 229
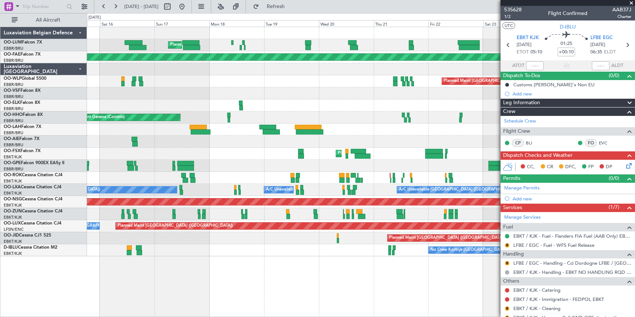
click at [522, 113] on fb-app "22 Aug 2025 - 01 Sep 2025 Refresh Quick Links All Aircraft Planned Maint Brusse…" at bounding box center [317, 160] width 635 height 311
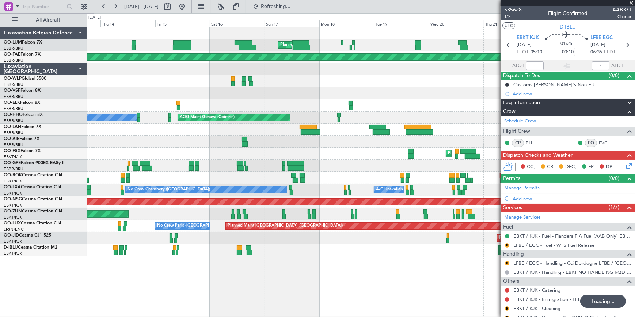
click at [332, 154] on div "Planned Maint Kortrijk-[GEOGRAPHIC_DATA]" at bounding box center [360, 154] width 547 height 12
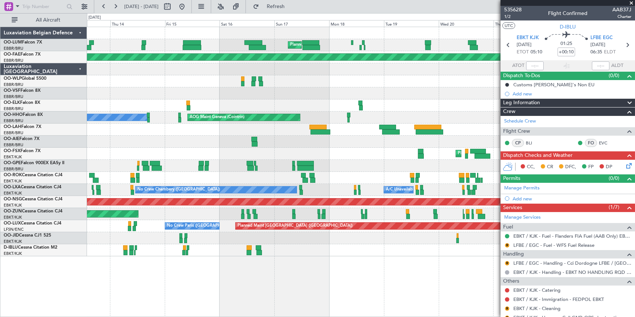
click at [187, 179] on div "Unplanned Maint Kortrijk-Wevelgem A/C Unavailable" at bounding box center [360, 178] width 547 height 12
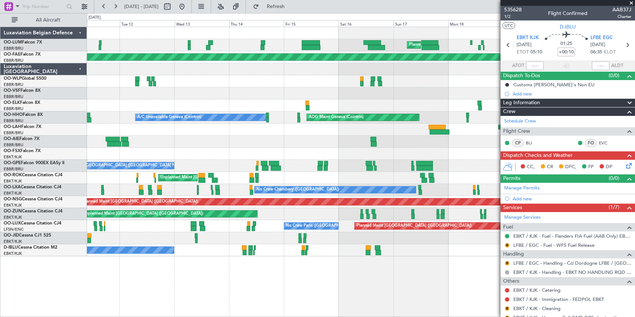
click at [228, 193] on div "No Crew Chambery (Aix-les-bains) A/C Unavailable Brussels (Brussels National) A…" at bounding box center [360, 190] width 547 height 12
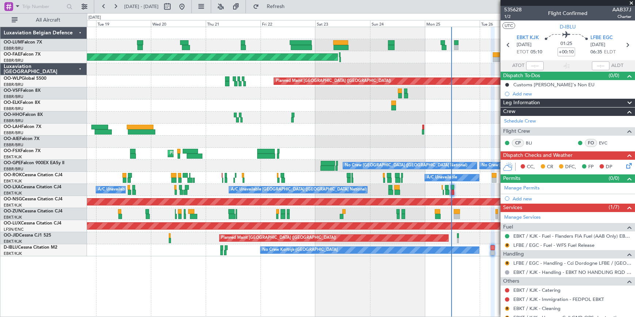
click at [18, 117] on div "Planned Maint Brussels (Brussels National) Planned Maint Brussels (Brussels Nat…" at bounding box center [317, 165] width 635 height 304
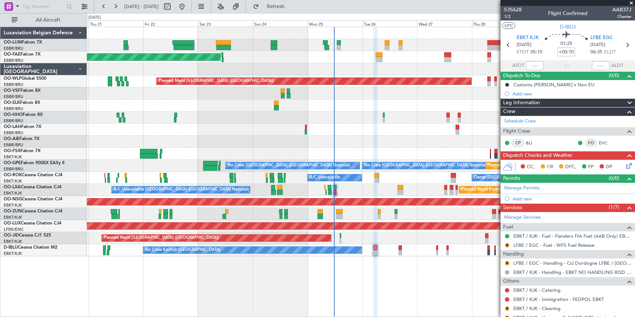
click at [353, 130] on div "Planned Maint [PERSON_NAME]-[GEOGRAPHIC_DATA][PERSON_NAME] ([GEOGRAPHIC_DATA][P…" at bounding box center [361, 130] width 548 height 12
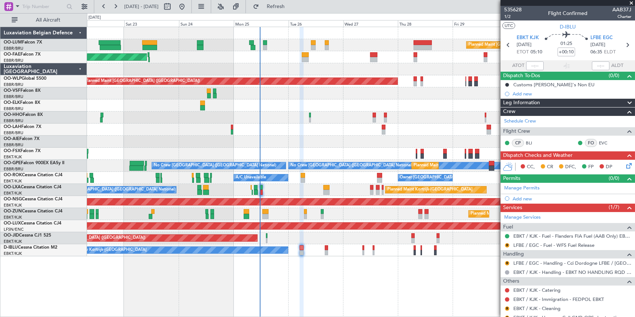
click at [343, 253] on div "No Crew Kortrijk-Wevelgem No Crew Brussels (Brussels National)" at bounding box center [360, 250] width 547 height 12
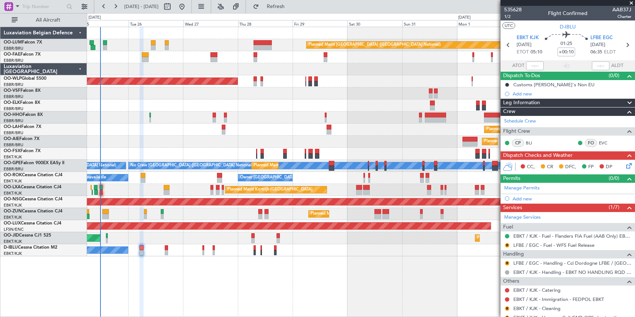
click at [280, 124] on div "Planned Maint Brussels (Brussels National) Owner Melsbroek Air Base Owner Melsb…" at bounding box center [360, 141] width 547 height 229
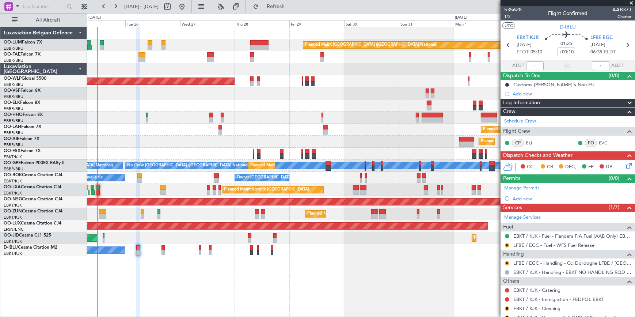
click at [301, 240] on div "Planned Maint Paris (Le Bourget) Planned Maint Kortrijk-Wevelgem" at bounding box center [360, 238] width 547 height 12
click at [632, 1] on span at bounding box center [631, 3] width 7 height 7
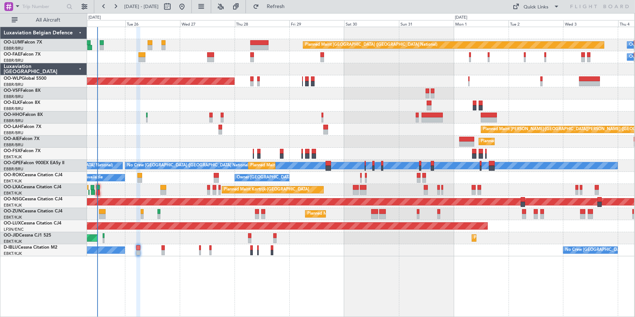
type input "0"
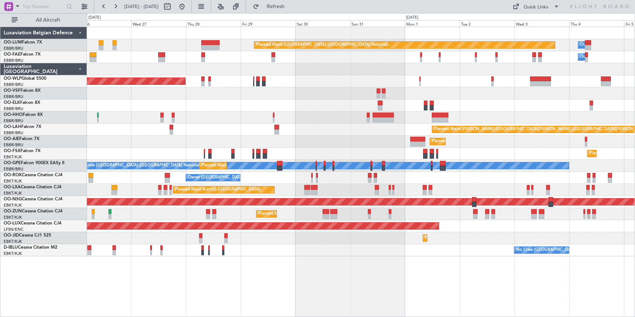
click at [0, 54] on html "25 Aug 2025 - 04 Sep 2025 Refresh Quick Links All Aircraft Planned Maint Brusse…" at bounding box center [317, 158] width 635 height 317
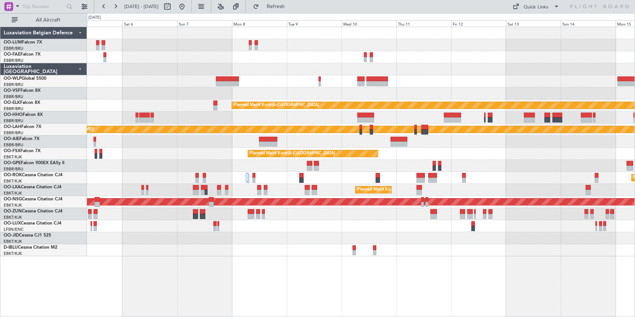
click at [350, 142] on div at bounding box center [361, 142] width 548 height 12
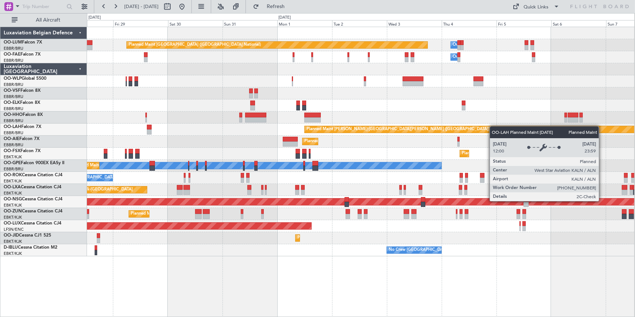
click at [563, 126] on div "Owner Melsbroek Air Base Planned Maint Brussels (Brussels National) Owner Melsb…" at bounding box center [360, 141] width 547 height 229
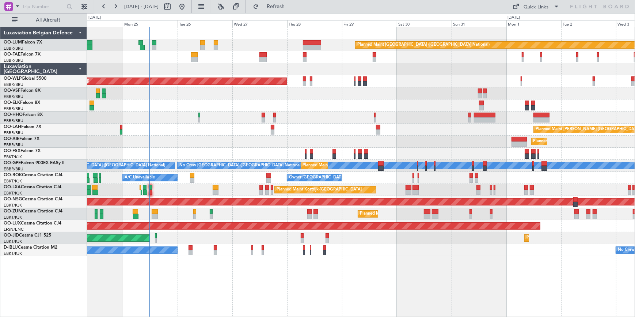
click at [428, 110] on div at bounding box center [361, 105] width 548 height 12
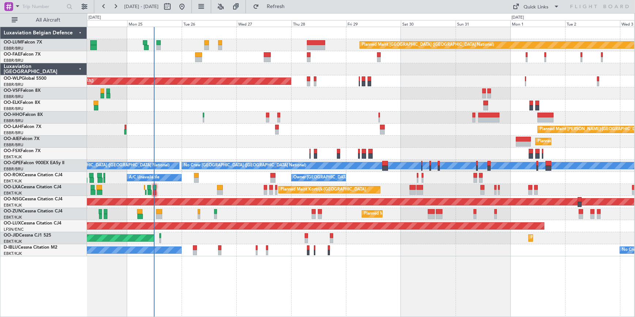
click at [451, 142] on div "Planned Maint [GEOGRAPHIC_DATA] ([GEOGRAPHIC_DATA])" at bounding box center [360, 142] width 547 height 12
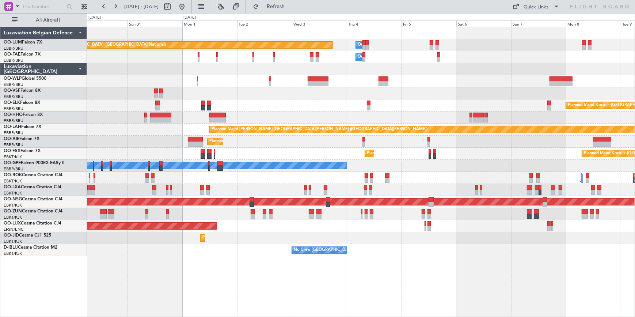
click at [125, 141] on div "Planned Maint [GEOGRAPHIC_DATA] ([GEOGRAPHIC_DATA])" at bounding box center [361, 142] width 548 height 12
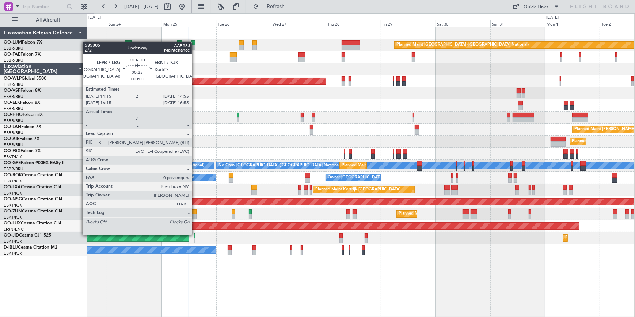
click at [195, 234] on div at bounding box center [195, 235] width 2 height 5
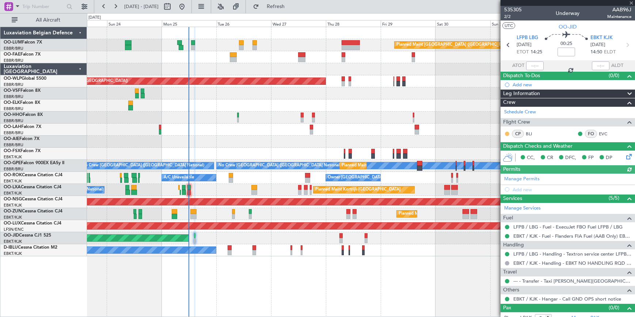
click at [507, 132] on button at bounding box center [507, 134] width 4 height 4
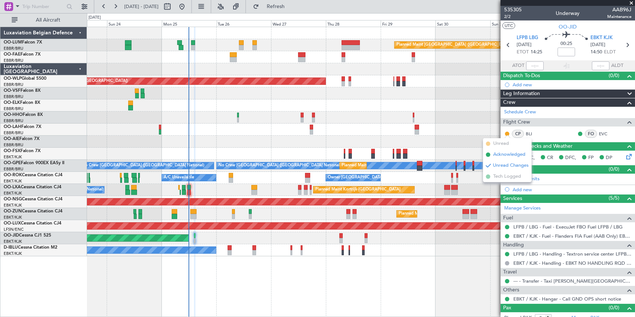
click at [500, 153] on span "Acknowledged" at bounding box center [509, 154] width 32 height 7
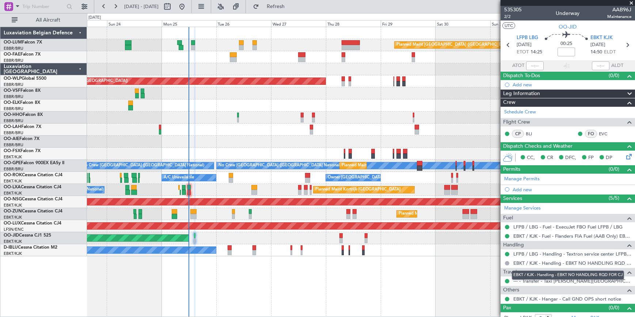
click at [532, 280] on mat-tooltip-component "EBKT / KJK - Handling - EBKT NO HANDLING RQD FOR CJ" at bounding box center [568, 274] width 122 height 19
click at [531, 278] on div "EBKT / KJK - Handling - EBKT NO HANDLING RQD FOR CJ" at bounding box center [568, 274] width 112 height 9
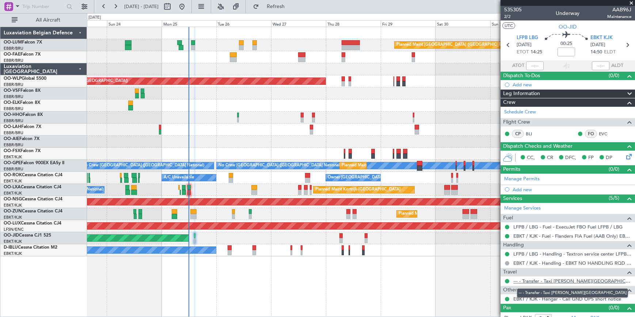
click at [526, 280] on link "--- - Transfer - Taxi Sam Kortrijk" at bounding box center [572, 281] width 118 height 6
click at [631, 3] on span at bounding box center [631, 3] width 7 height 7
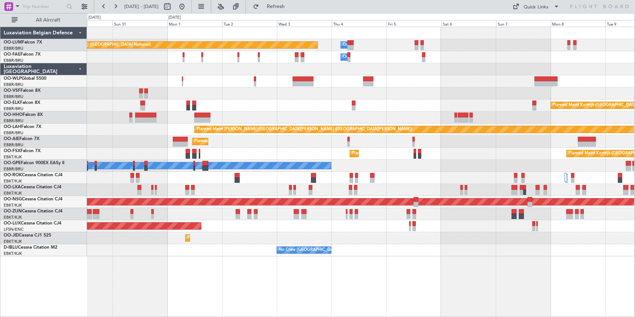
click at [153, 184] on div "Planned Maint Kortrijk-Wevelgem Planned Maint Kortrijk-Wevelgem" at bounding box center [360, 190] width 547 height 12
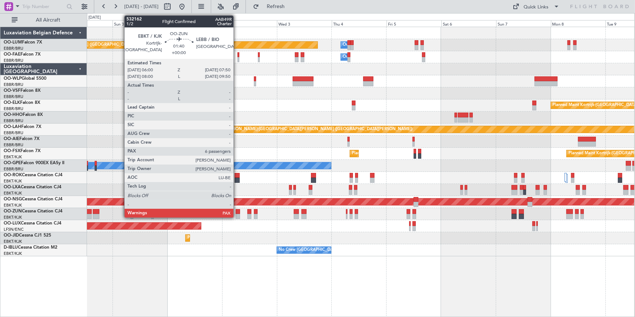
click at [237, 213] on div at bounding box center [238, 211] width 4 height 5
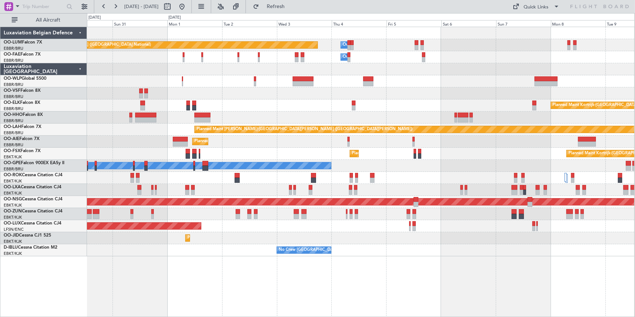
click at [406, 212] on div "Planned Maint Kortrijk-[GEOGRAPHIC_DATA]" at bounding box center [360, 214] width 547 height 12
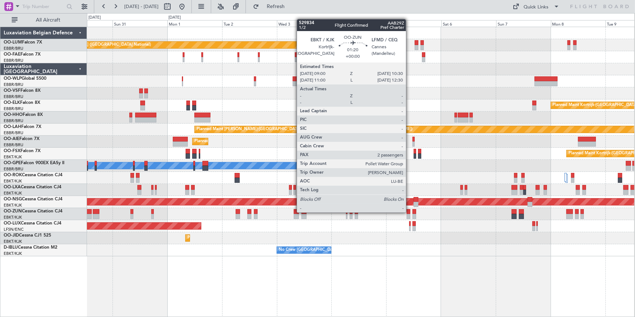
click at [409, 212] on div at bounding box center [409, 211] width 4 height 5
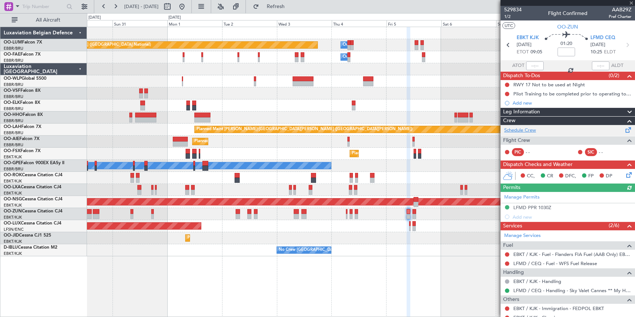
click at [529, 127] on link "Schedule Crew" at bounding box center [520, 130] width 32 height 7
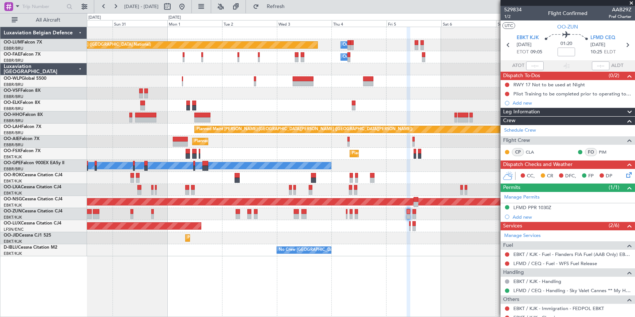
click at [632, 3] on span at bounding box center [631, 3] width 7 height 7
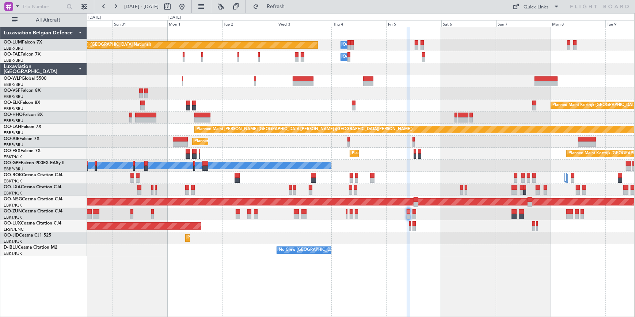
type input "0"
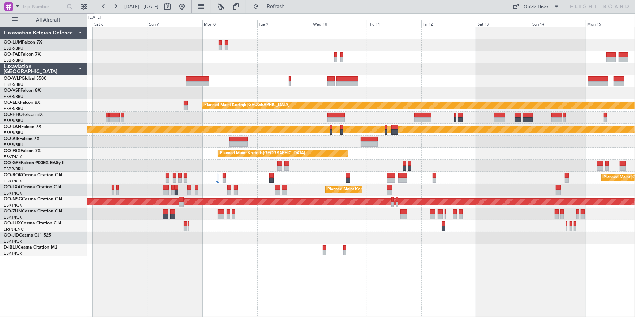
click at [256, 68] on div at bounding box center [361, 69] width 548 height 12
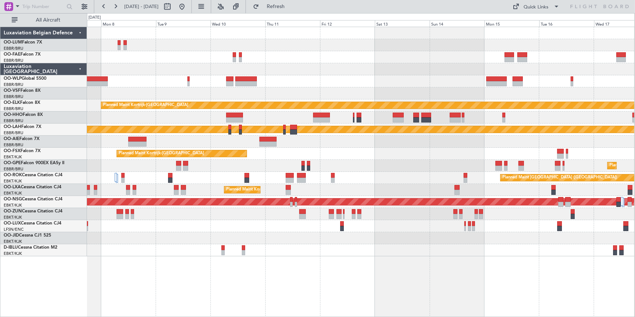
click at [318, 64] on div "Planned Maint Kortrijk-Wevelgem Planned Maint Alton-st Louis (St Louis Regl) Pl…" at bounding box center [360, 141] width 547 height 229
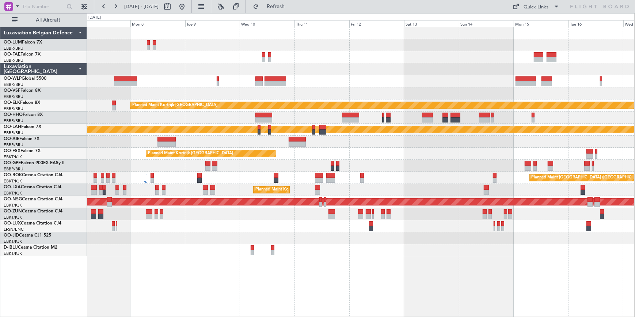
click at [371, 68] on div "Planned Maint Kortrijk-Wevelgem Planned Maint Alton-st Louis (St Louis Regl) Pl…" at bounding box center [360, 141] width 547 height 229
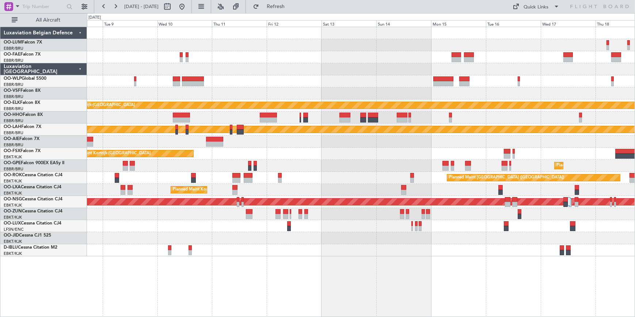
click at [381, 68] on div at bounding box center [361, 69] width 548 height 12
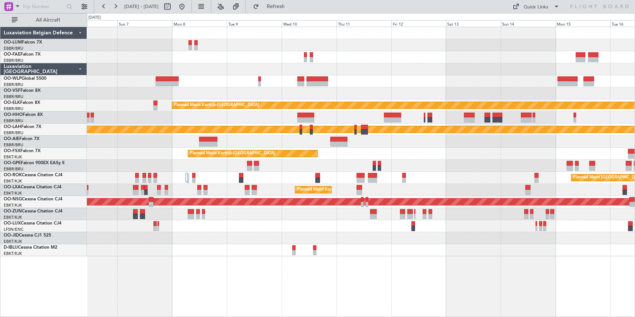
click at [490, 94] on div "Owner Melsbroek Air Base Owner Melsbroek Air Base Planned Maint Kortrijk-Wevelg…" at bounding box center [361, 141] width 548 height 229
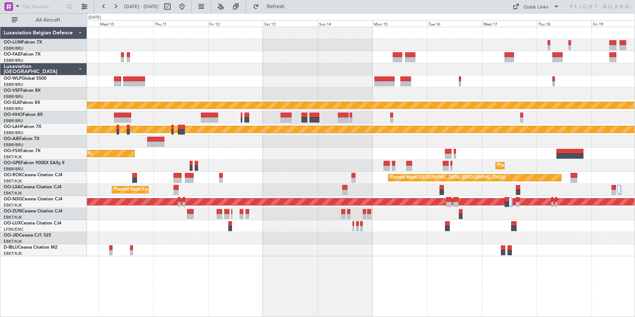
click at [299, 57] on div "Planned Maint Kortrijk-Wevelgem Planned Maint Alton-st Louis (St Louis Regl) Pl…" at bounding box center [361, 141] width 548 height 229
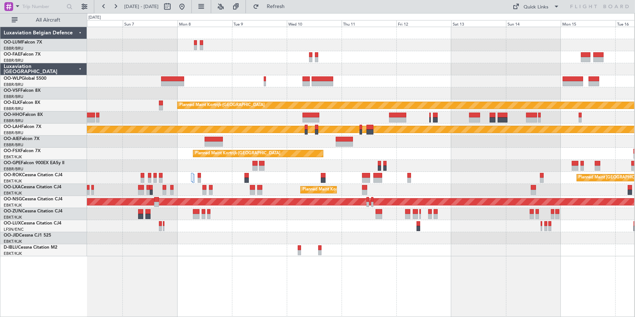
click at [391, 82] on div "Owner Melsbroek Air Base Owner Melsbroek Air Base Planned Maint Kortrijk-Wevelg…" at bounding box center [360, 141] width 547 height 229
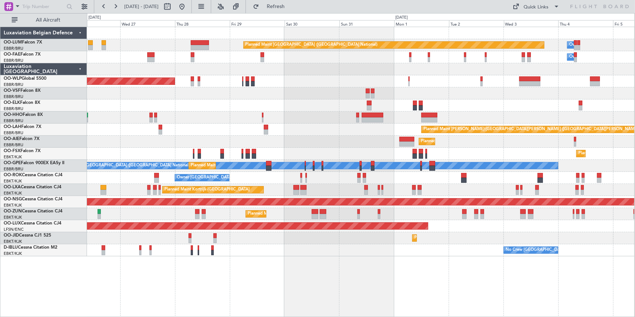
click at [635, 62] on html "06 Sep 2025 - 16 Sep 2025 Refresh Quick Links All Aircraft Owner Melsbroek Air …" at bounding box center [317, 158] width 635 height 317
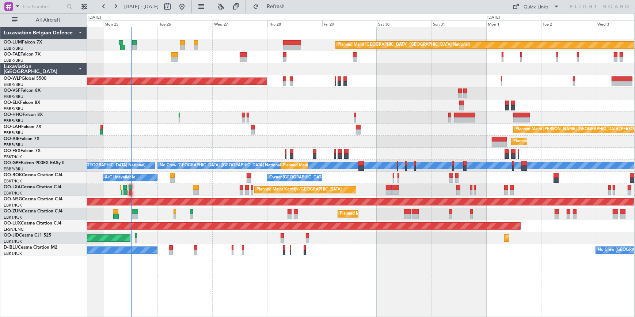
click at [248, 274] on div "Planned Maint Brussels (Brussels National) Owner Melsbroek Air Base Owner Melsb…" at bounding box center [361, 172] width 548 height 290
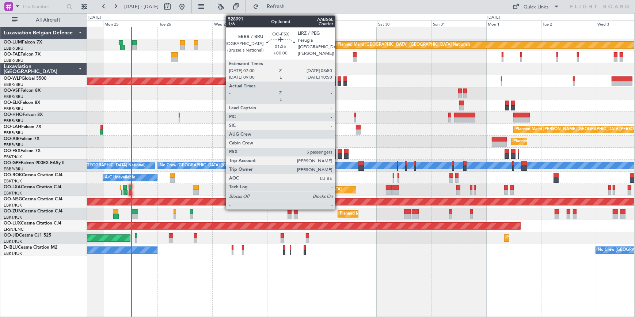
click at [338, 153] on div at bounding box center [340, 155] width 4 height 5
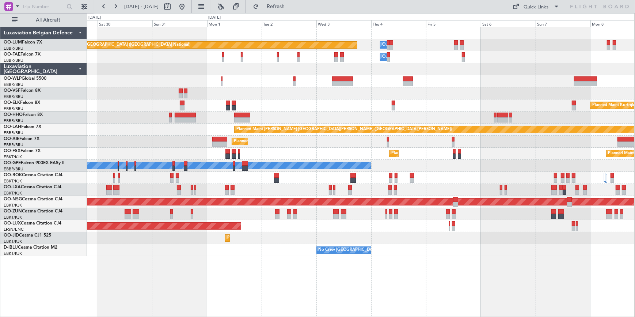
click at [239, 258] on div "Planned Maint Brussels (Brussels National) Owner Melsbroek Air Base Owner Melsb…" at bounding box center [361, 172] width 548 height 290
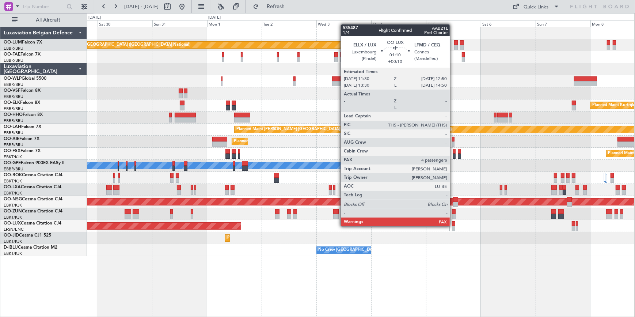
click at [453, 226] on div at bounding box center [453, 228] width 3 height 5
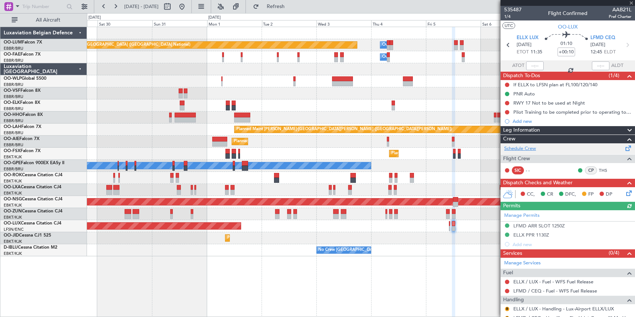
click at [530, 149] on link "Schedule Crew" at bounding box center [520, 148] width 32 height 7
click at [633, 0] on span at bounding box center [631, 3] width 7 height 7
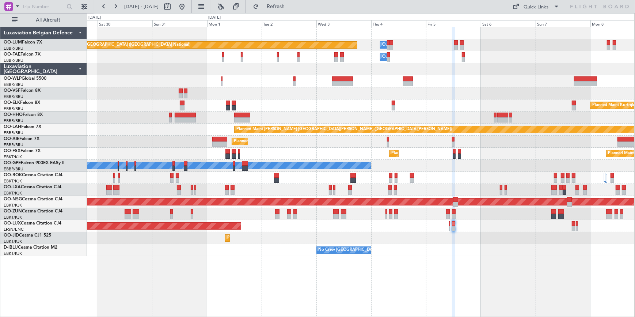
type input "0"
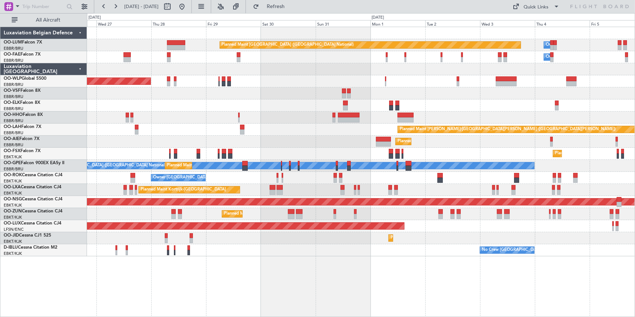
click at [313, 107] on div "Planned Maint Kortrijk-[GEOGRAPHIC_DATA]" at bounding box center [361, 105] width 548 height 12
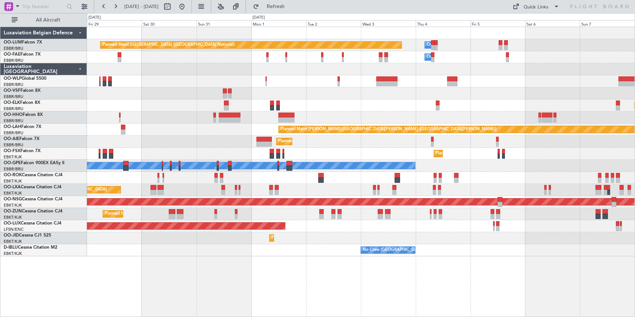
click at [234, 86] on div "Planned Maint Brussels (Brussels National) Owner Melsbroek Air Base Owner Melsb…" at bounding box center [361, 141] width 548 height 229
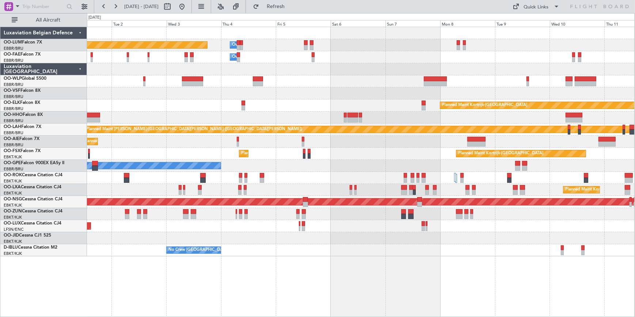
click at [282, 147] on div "Planned Maint Brussels (Brussels National) Owner Melsbroek Air Base Owner Melsb…" at bounding box center [360, 141] width 547 height 229
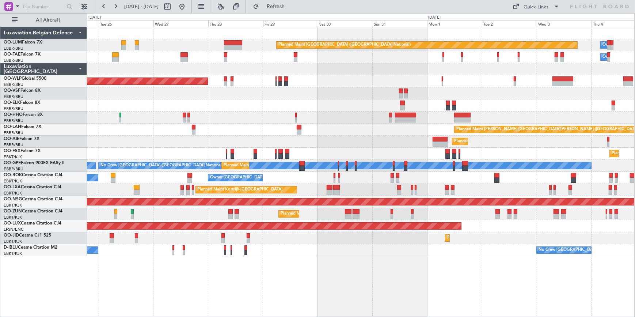
click at [635, 153] on html "03 Sep 2025 - 13 Sep 2025 Refresh Quick Links All Aircraft Planned Maint Brusse…" at bounding box center [317, 158] width 635 height 317
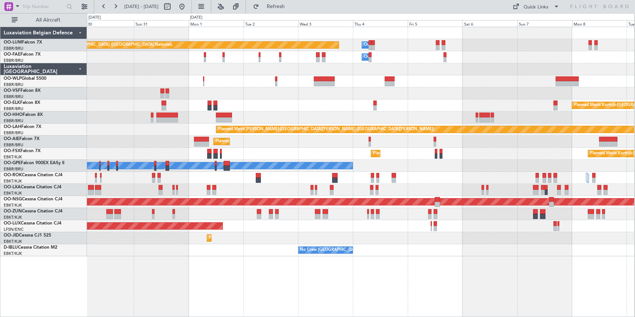
click at [230, 159] on div "Planned Maint Brussels (Brussels National) Owner Melsbroek Air Base Owner Melsb…" at bounding box center [360, 141] width 547 height 229
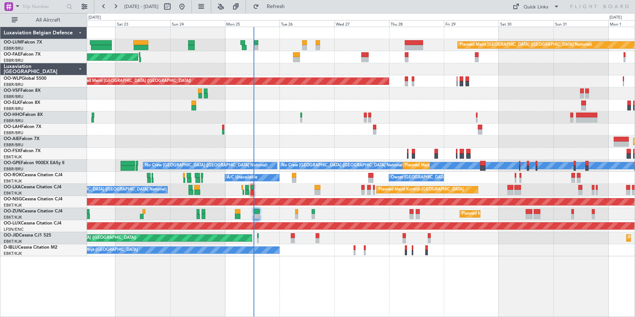
click at [628, 88] on div at bounding box center [361, 93] width 548 height 12
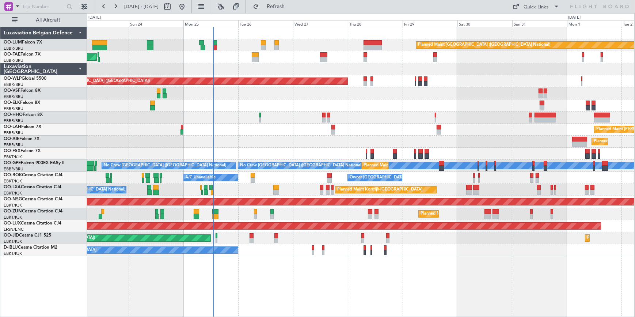
click at [412, 65] on div at bounding box center [360, 69] width 547 height 12
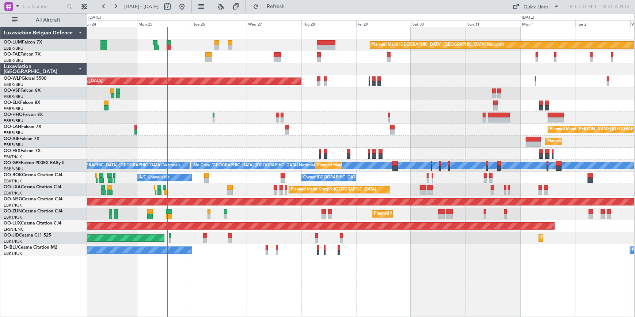
click at [442, 99] on div "Planned Maint Brussels (Brussels National) Owner Melsbroek Air Base Owner Melsb…" at bounding box center [360, 141] width 547 height 229
